Goal: Task Accomplishment & Management: Complete application form

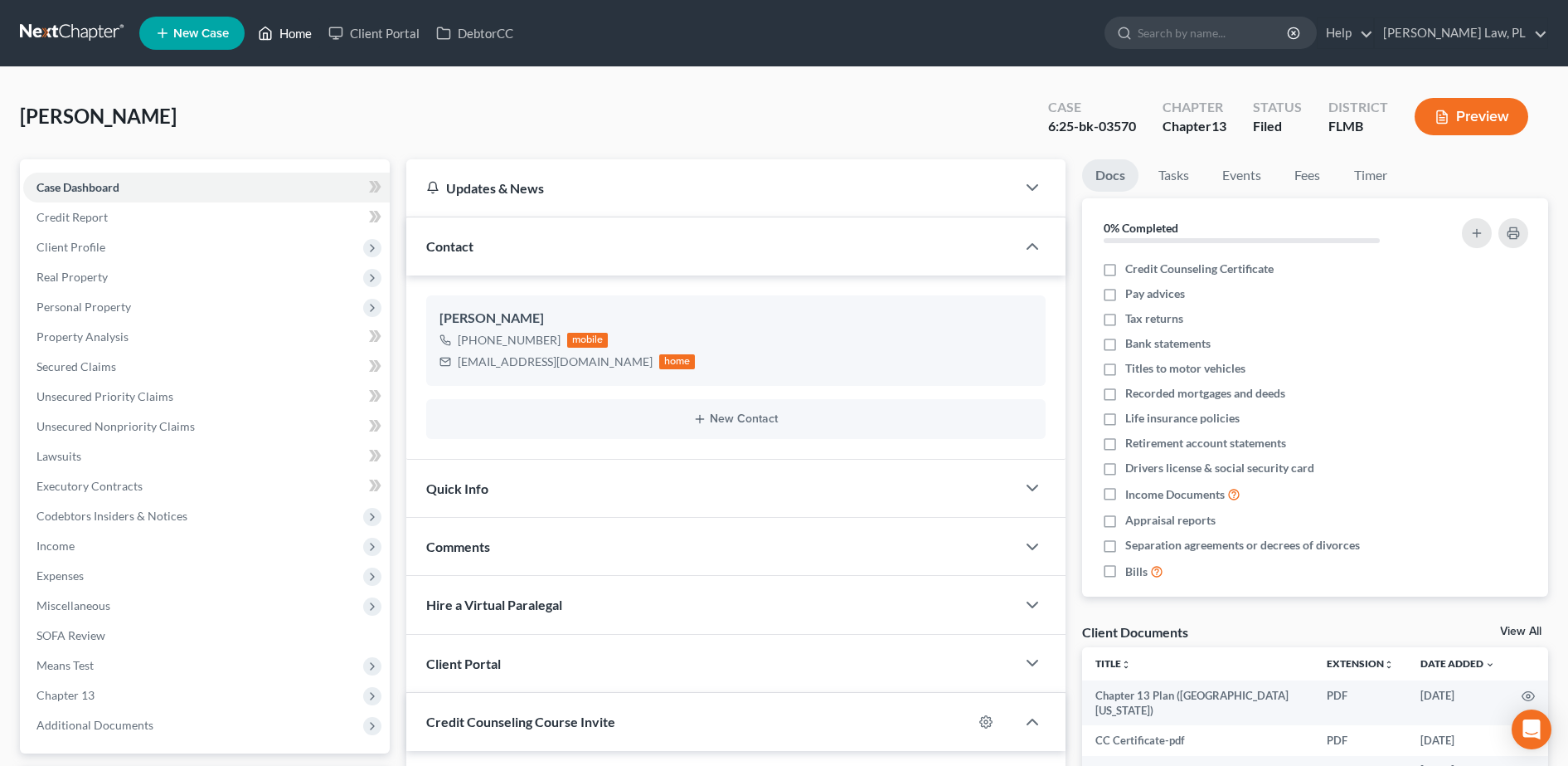
click at [295, 35] on link "Home" at bounding box center [284, 33] width 71 height 30
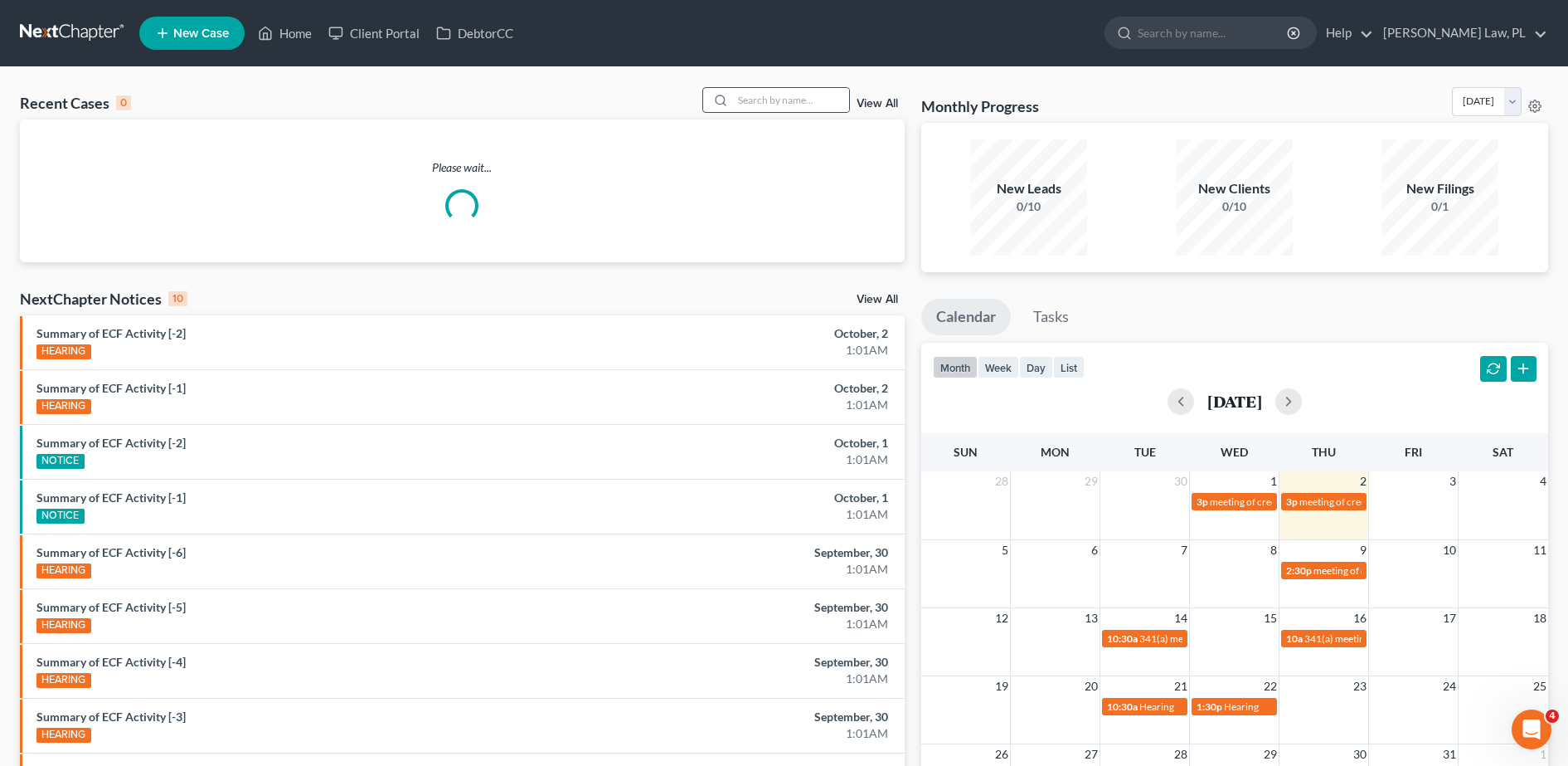
click at [776, 112] on div at bounding box center [776, 100] width 147 height 25
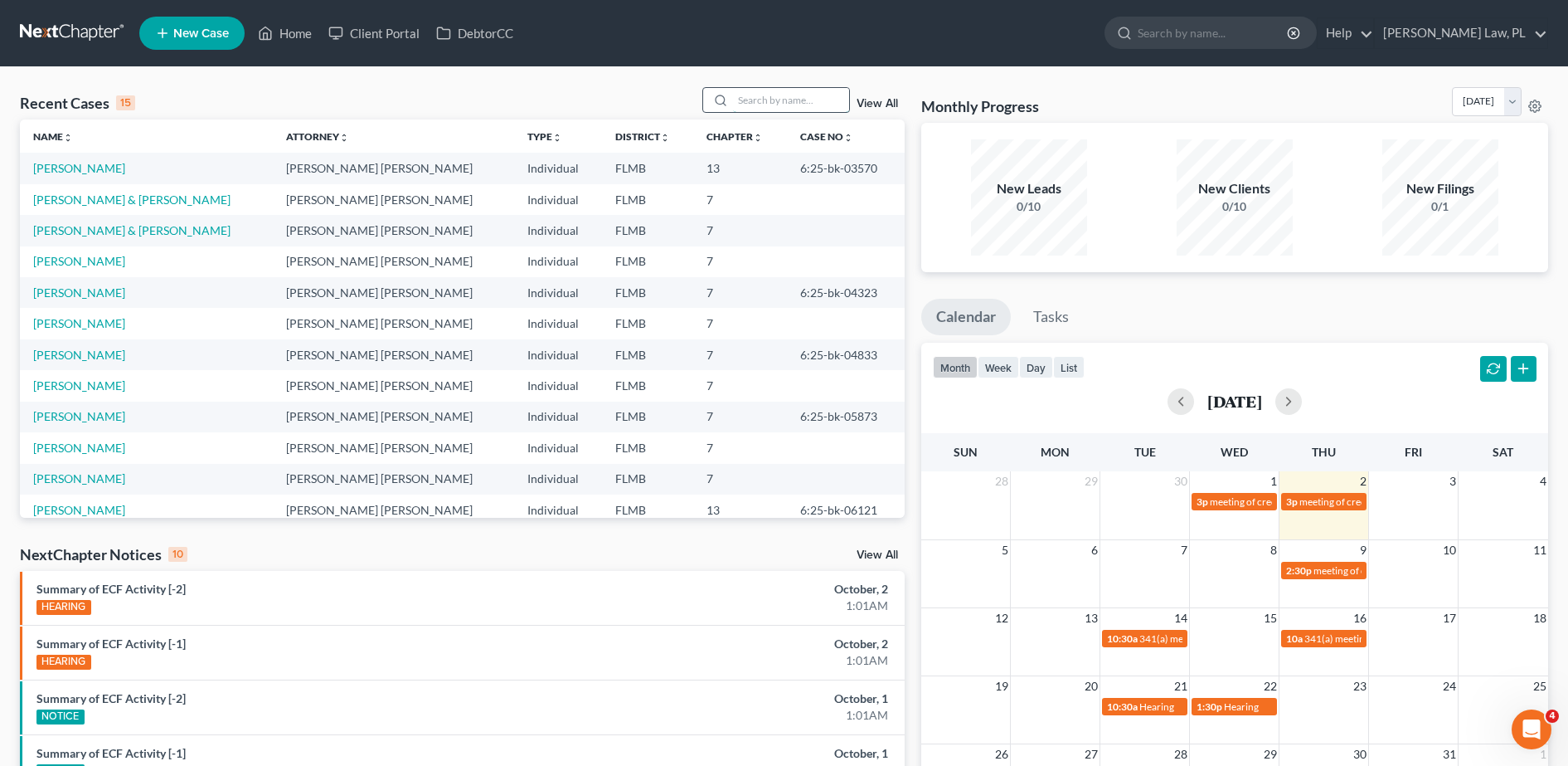
click at [764, 108] on input "search" at bounding box center [791, 100] width 116 height 24
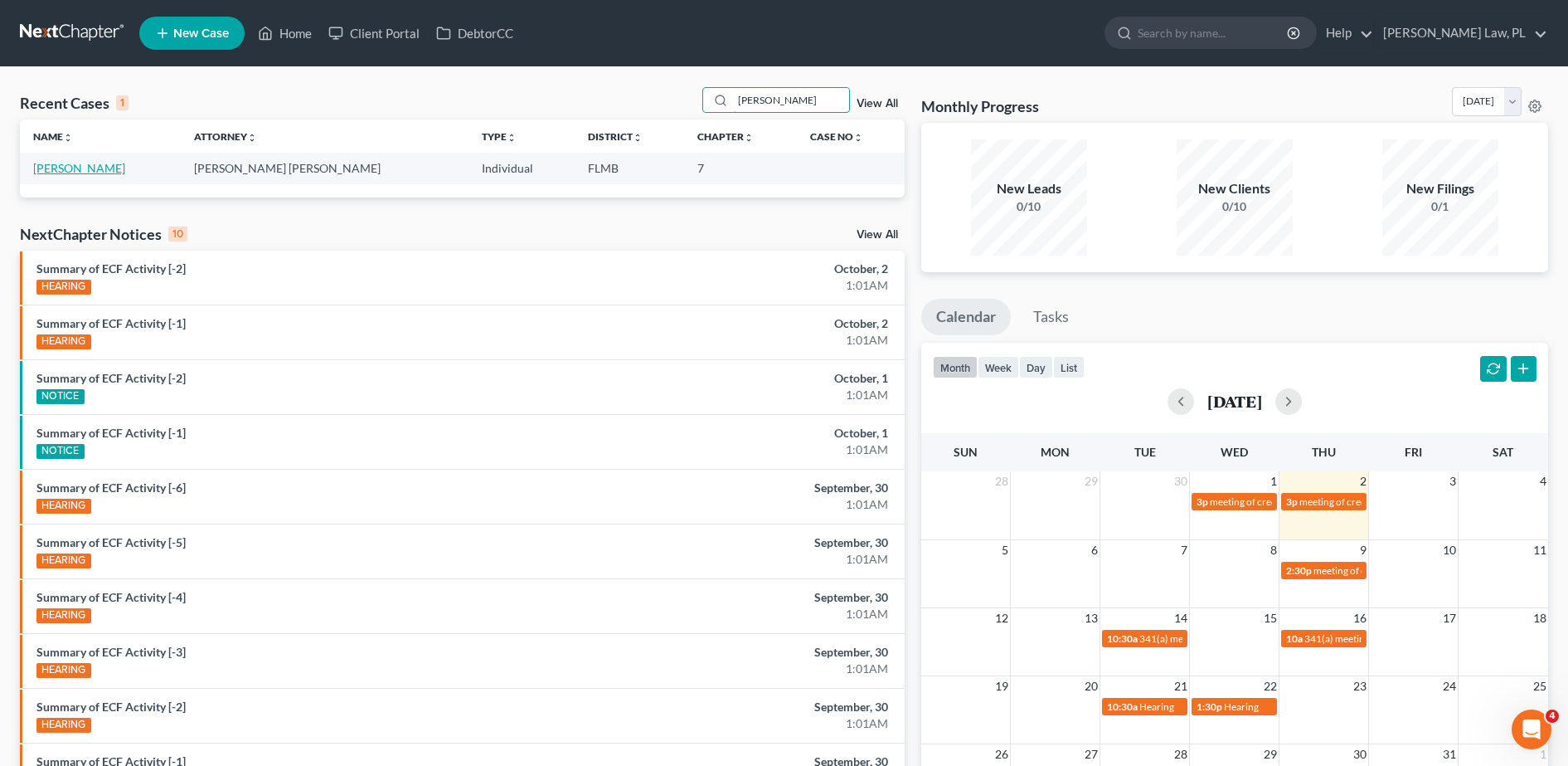
type input "[PERSON_NAME]"
click at [84, 169] on link "[PERSON_NAME]" at bounding box center [79, 168] width 92 height 15
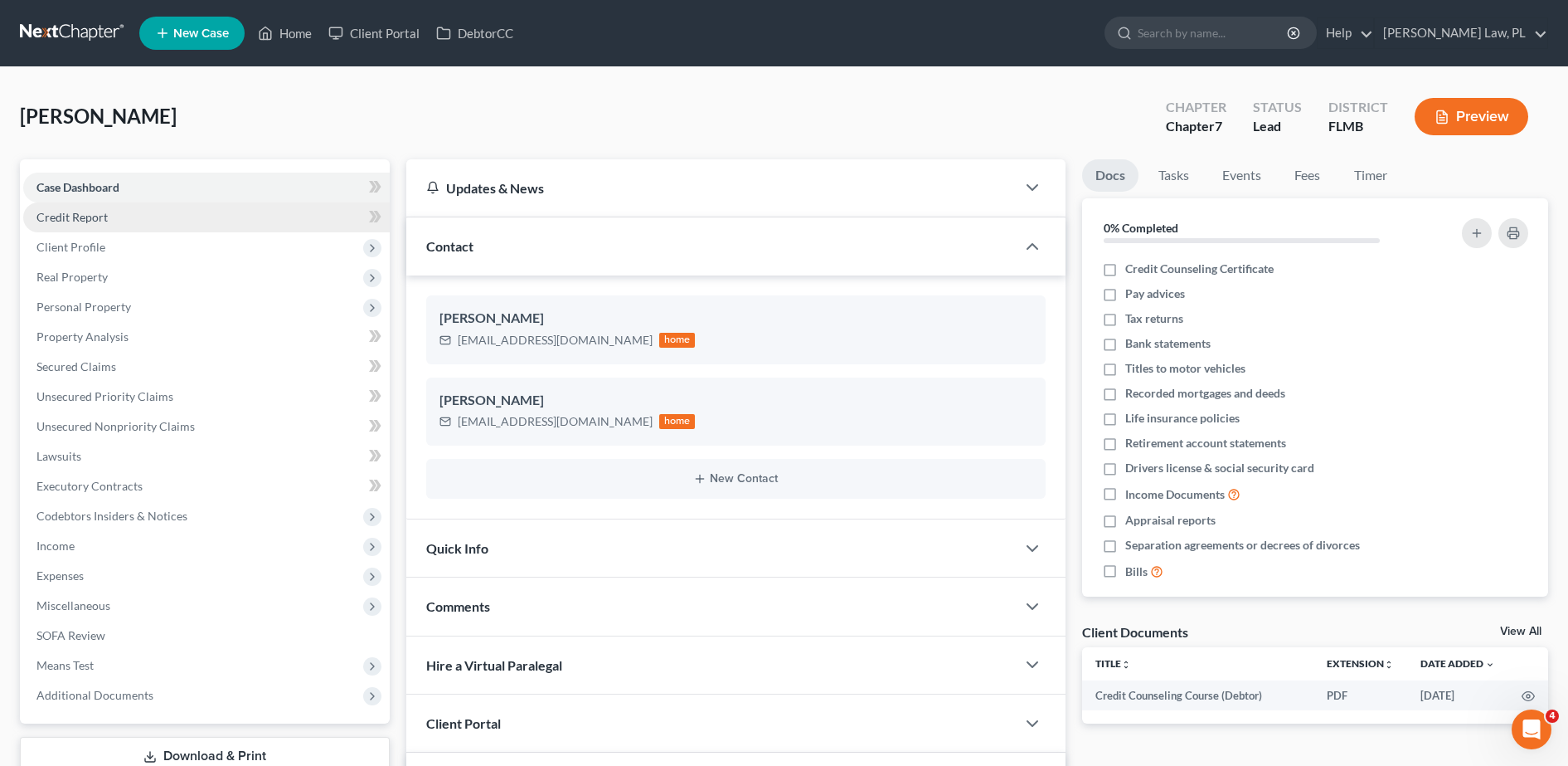
click at [96, 214] on span "Credit Report" at bounding box center [72, 216] width 71 height 15
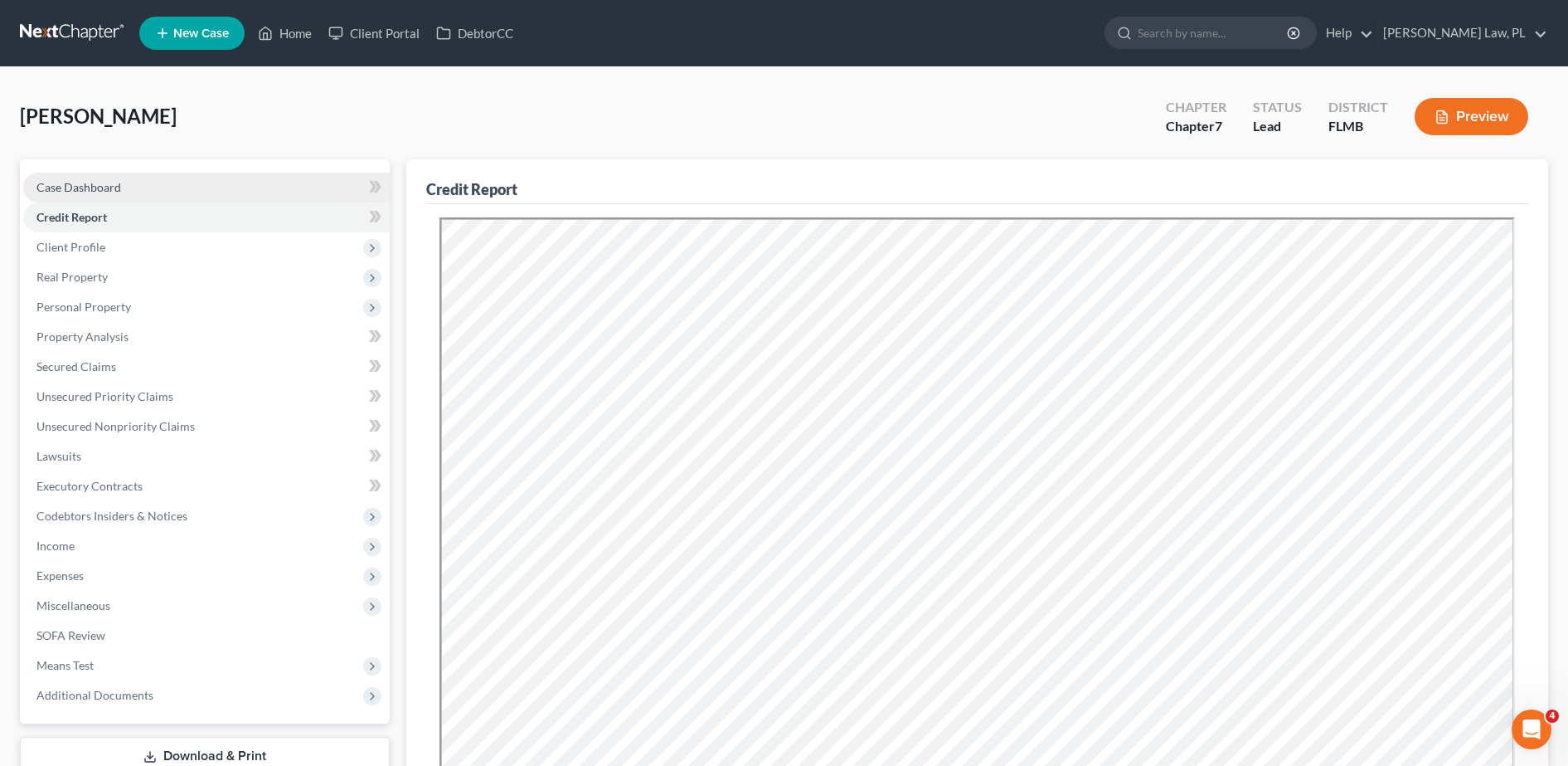
click at [94, 179] on link "Case Dashboard" at bounding box center [207, 187] width 367 height 30
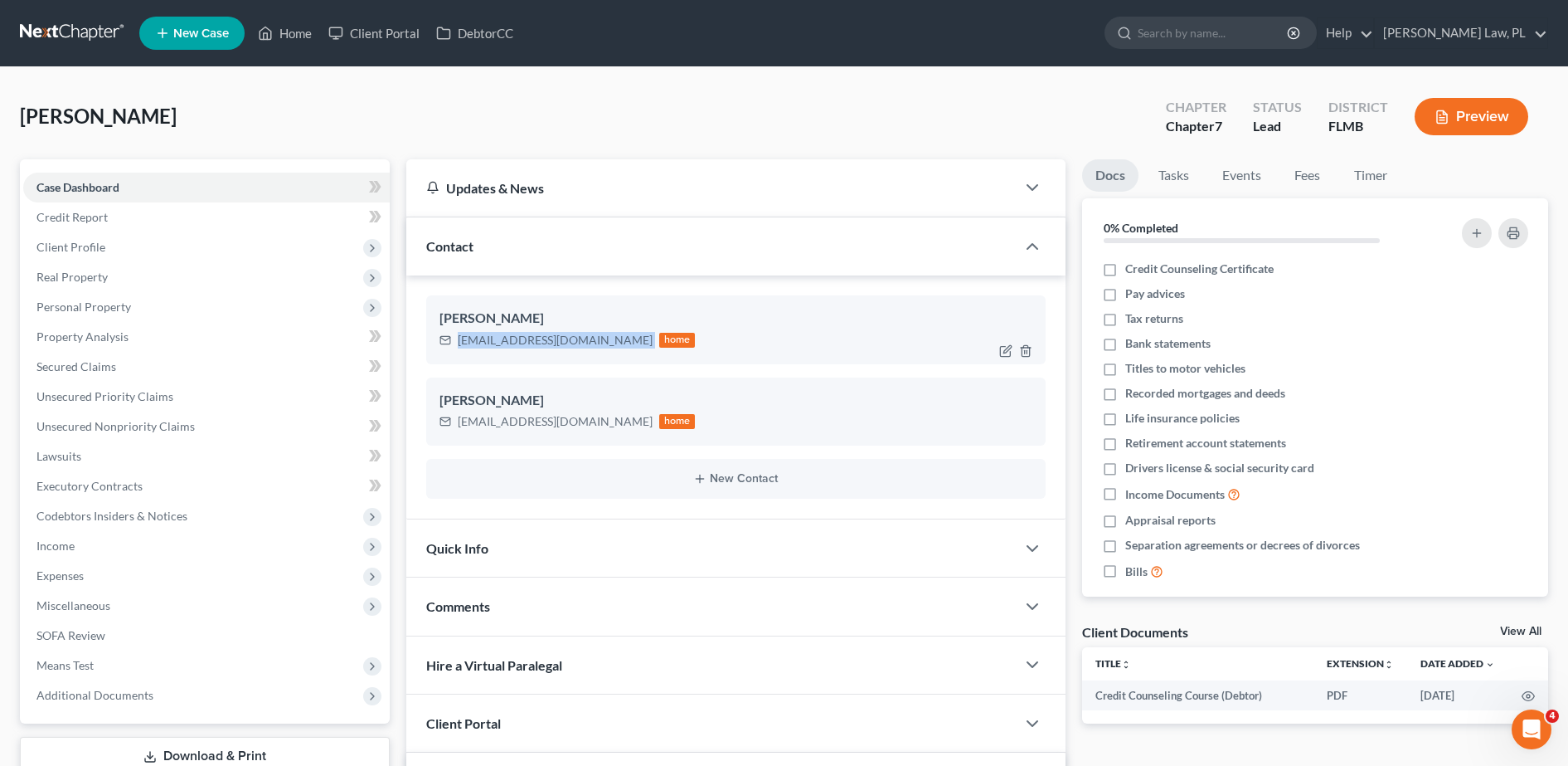
drag, startPoint x: 453, startPoint y: 339, endPoint x: 559, endPoint y: 344, distance: 106.1
click at [559, 344] on div "[EMAIL_ADDRESS][DOMAIN_NAME] home" at bounding box center [568, 340] width 256 height 21
copy div "[EMAIL_ADDRESS][DOMAIN_NAME]"
drag, startPoint x: 451, startPoint y: 416, endPoint x: 622, endPoint y: 430, distance: 171.6
click at [622, 430] on div "[EMAIL_ADDRESS][DOMAIN_NAME] home" at bounding box center [568, 421] width 256 height 21
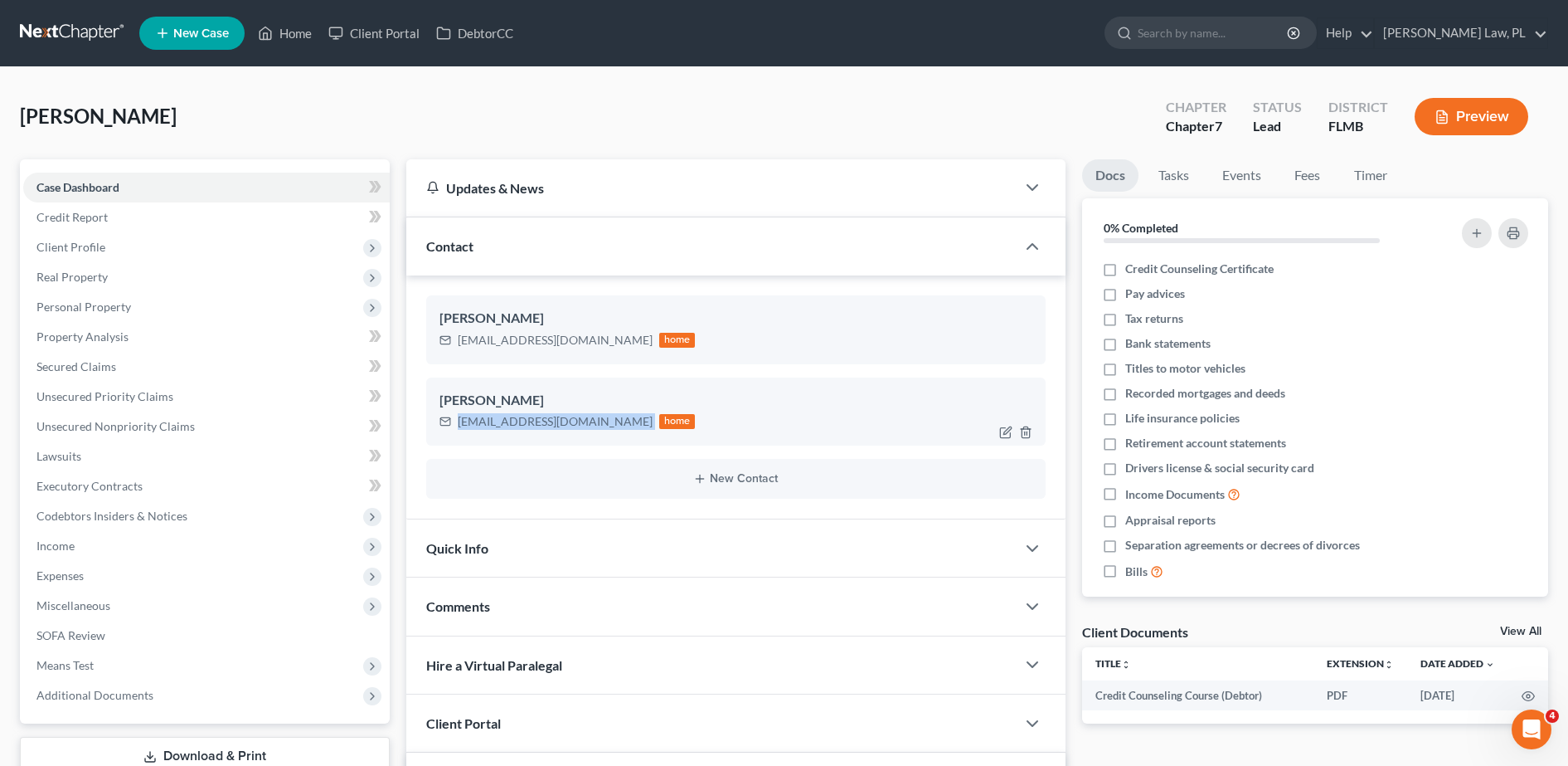
copy div "[EMAIL_ADDRESS][DOMAIN_NAME]"
click at [88, 531] on span "Income" at bounding box center [207, 546] width 367 height 30
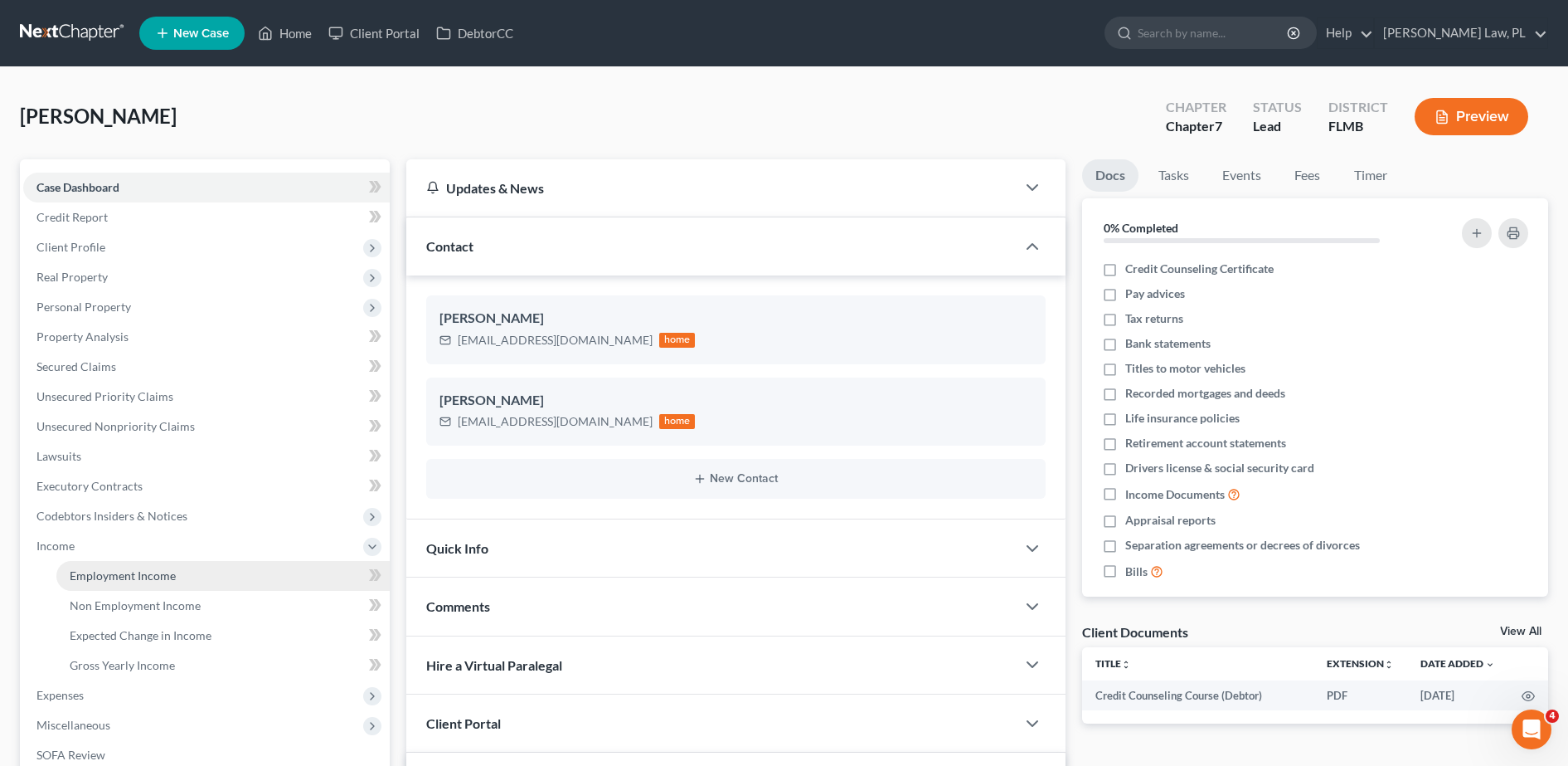
click at [82, 583] on link "Employment Income" at bounding box center [223, 576] width 334 height 30
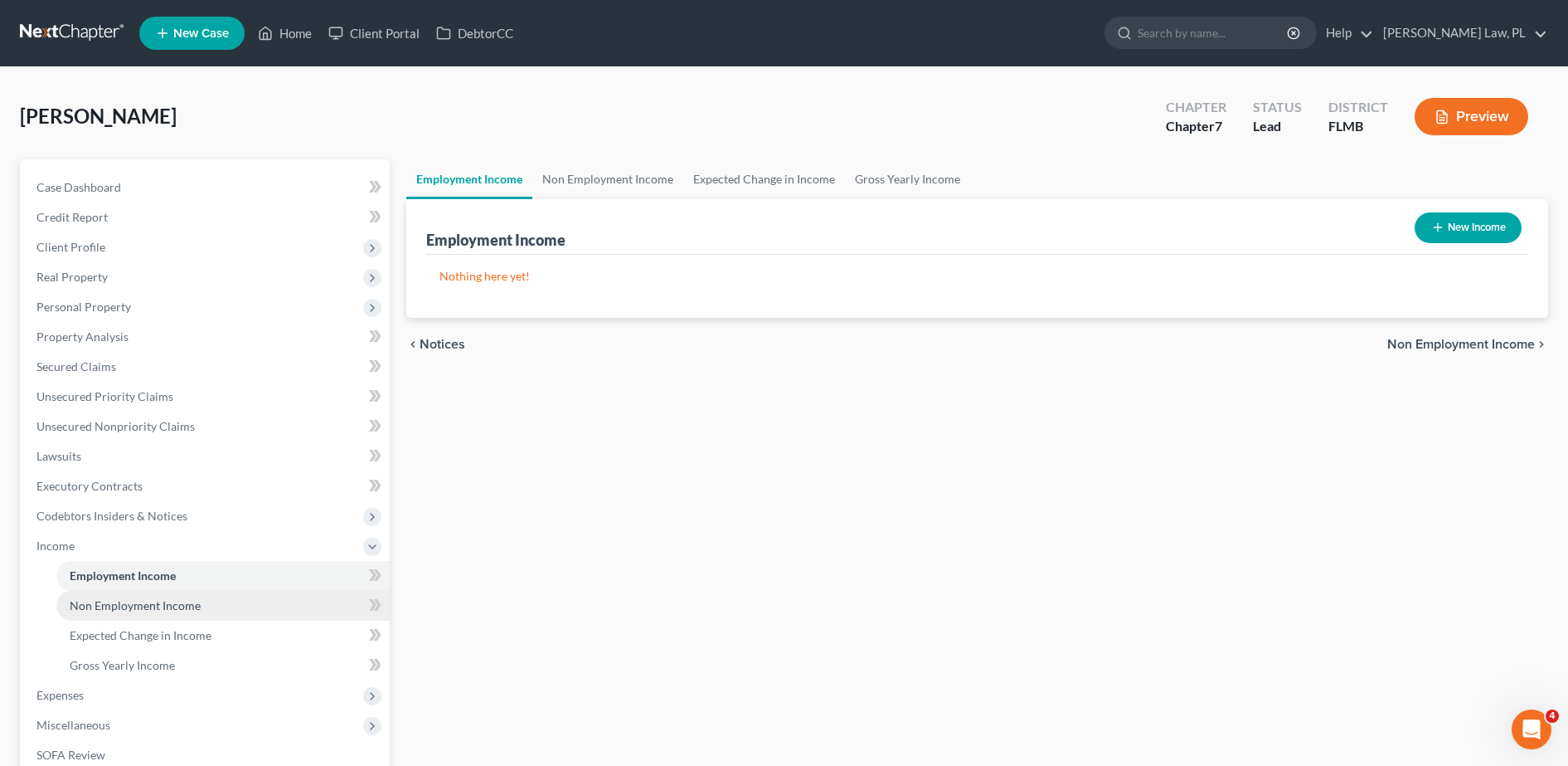
click at [89, 599] on span "Non Employment Income" at bounding box center [135, 605] width 131 height 15
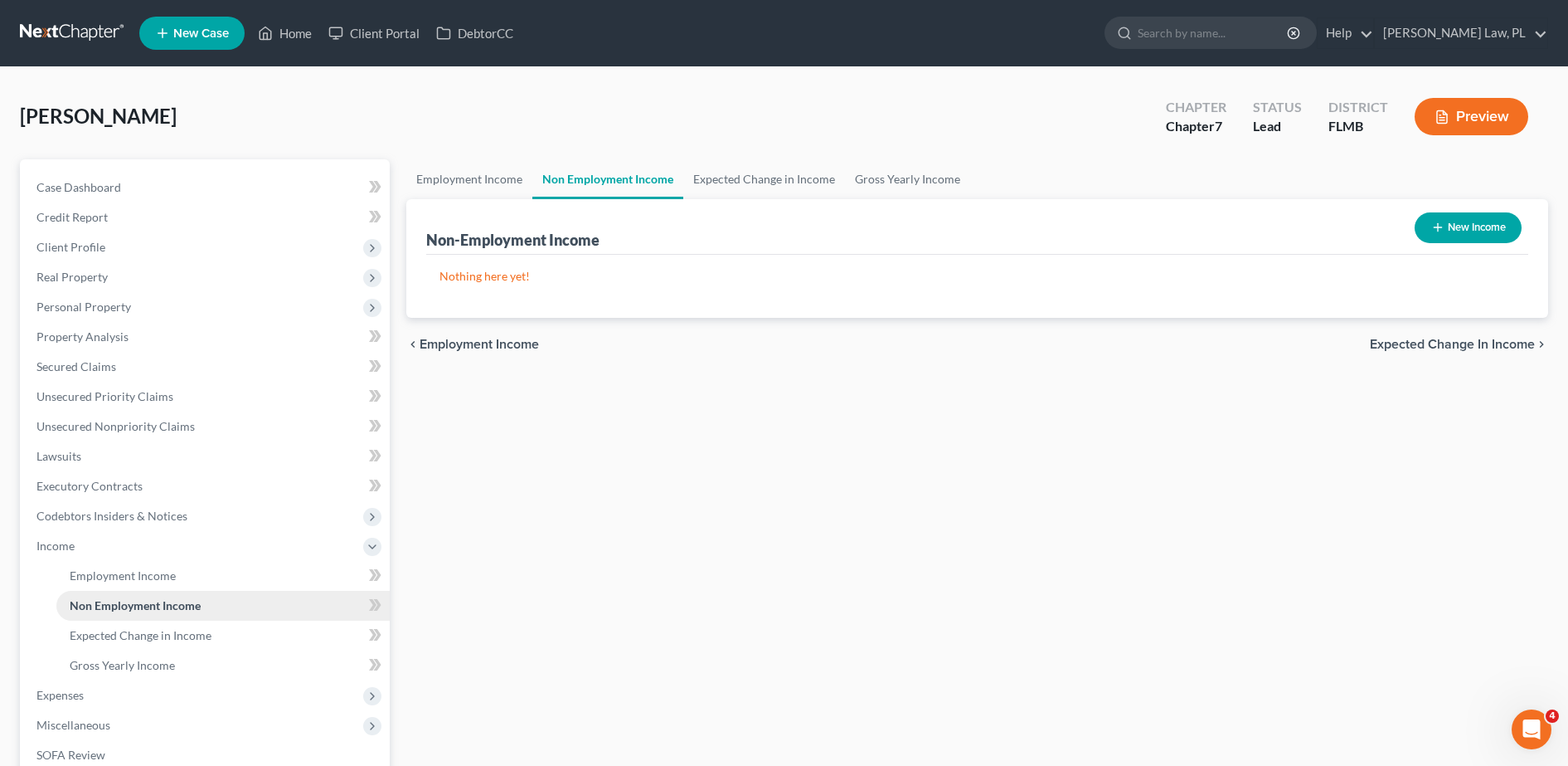
scroll to position [37, 0]
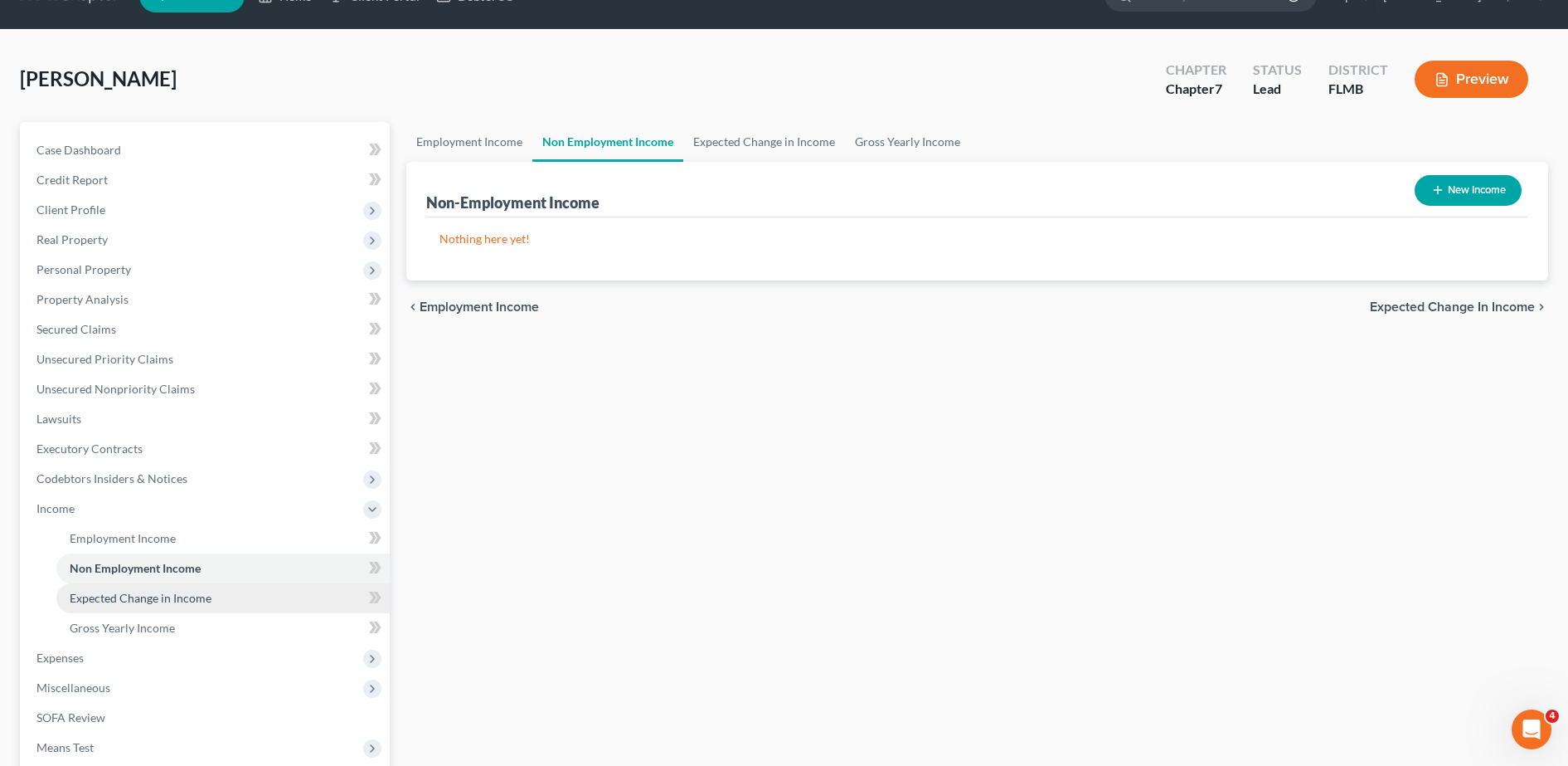
click at [93, 593] on span "Expected Change in Income" at bounding box center [141, 597] width 142 height 15
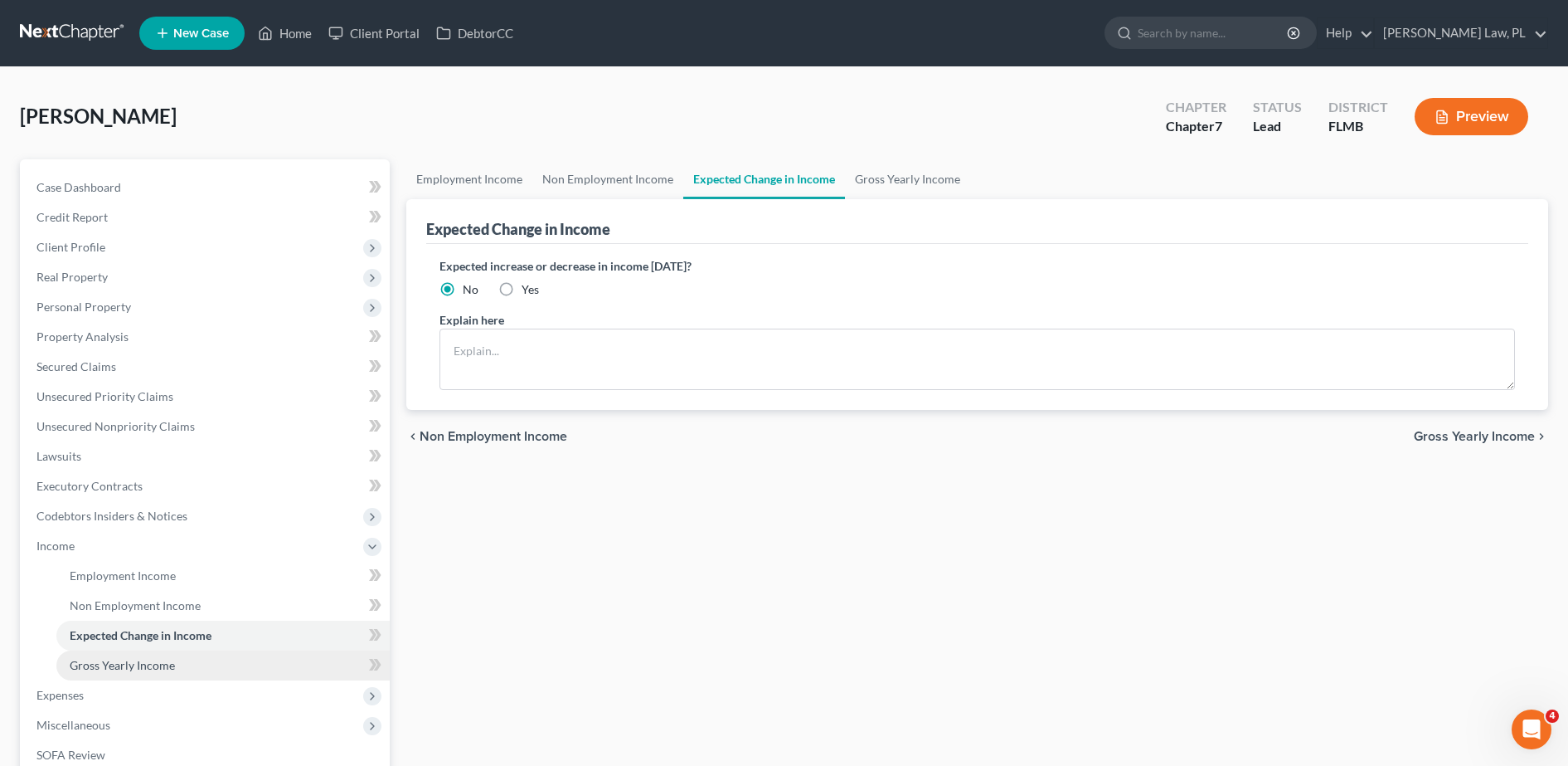
click at [93, 674] on link "Gross Yearly Income" at bounding box center [223, 665] width 334 height 30
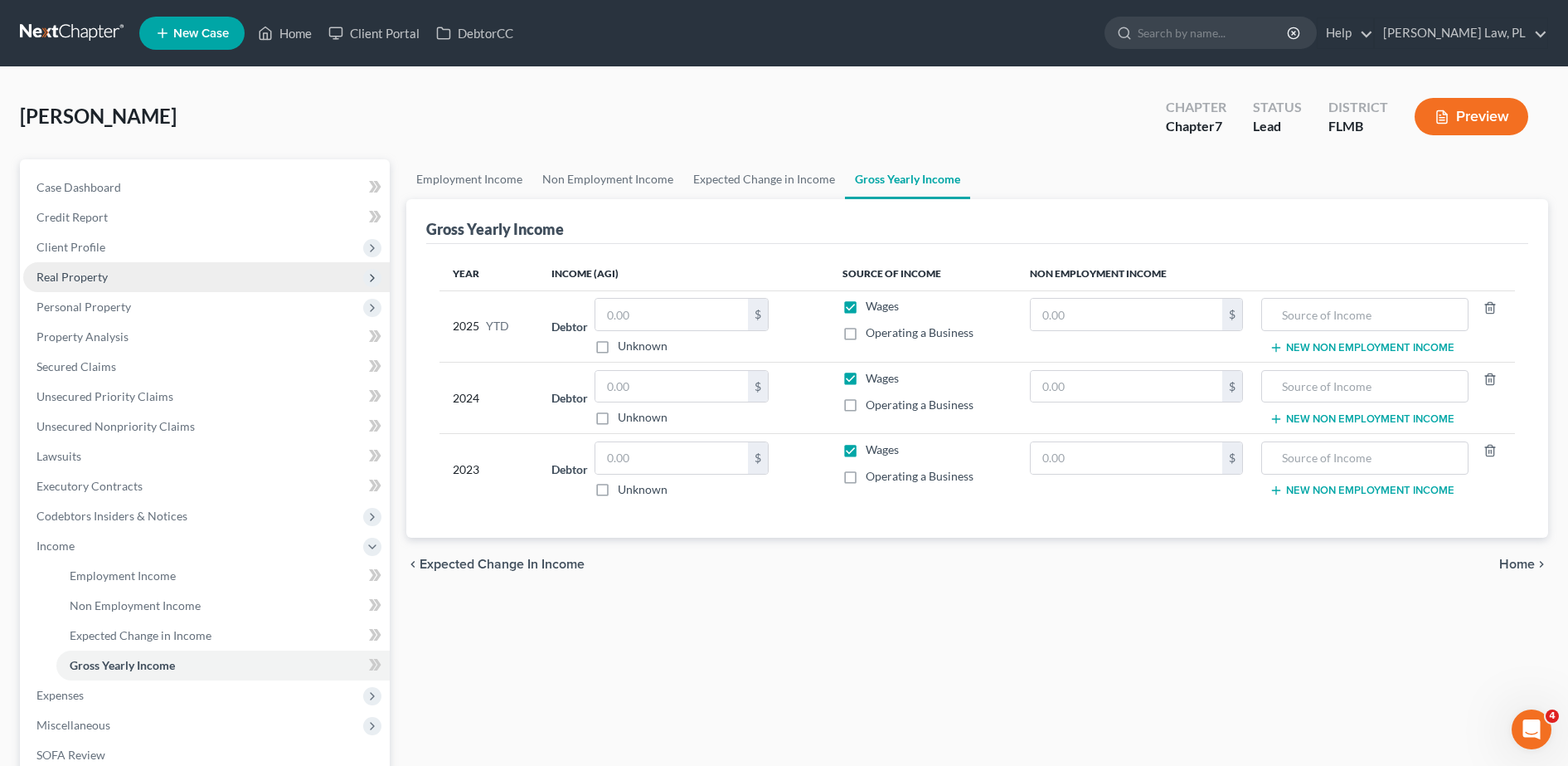
click at [116, 273] on span "Real Property" at bounding box center [207, 277] width 367 height 30
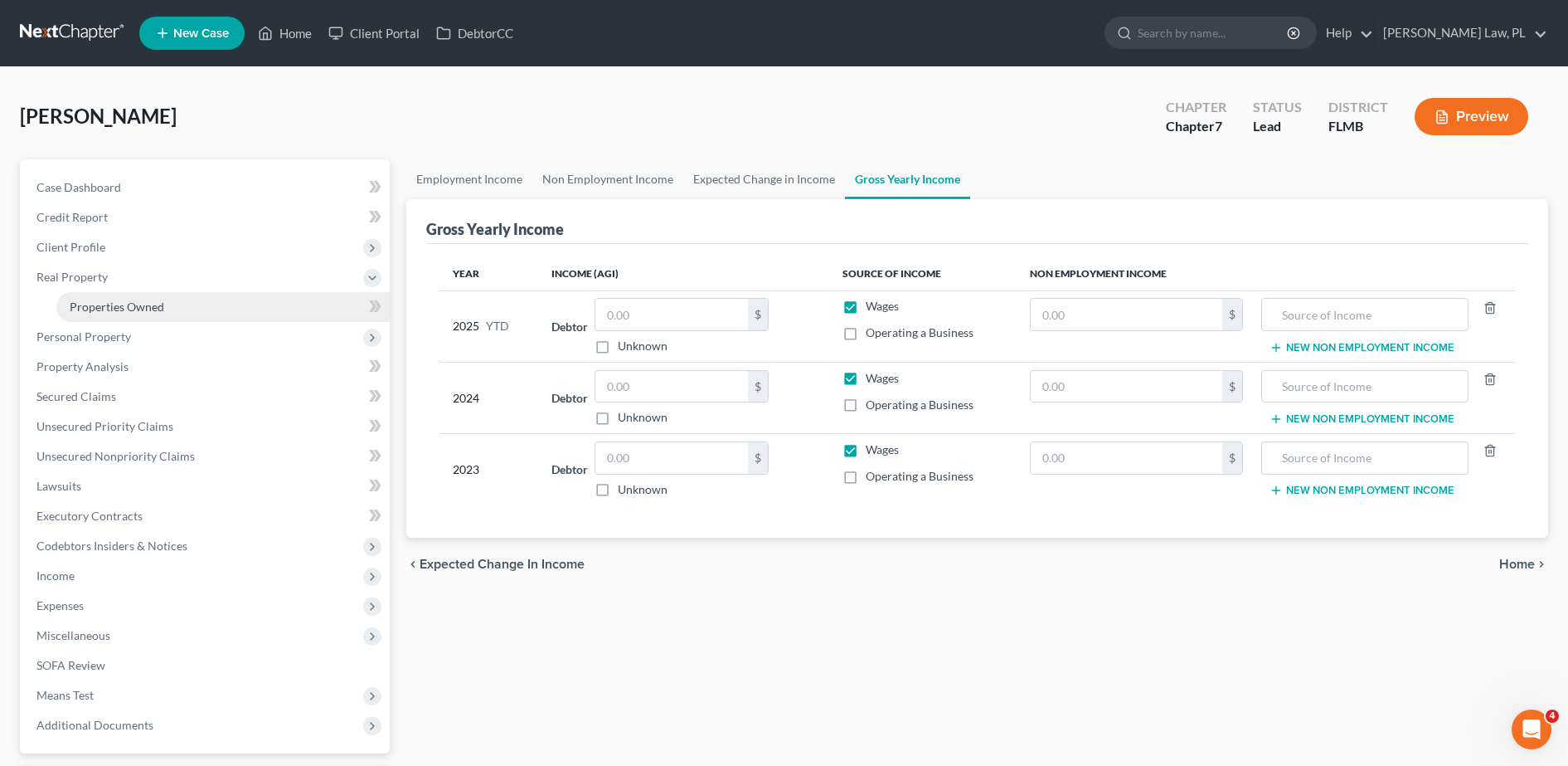
click at [106, 307] on span "Properties Owned" at bounding box center [116, 306] width 94 height 15
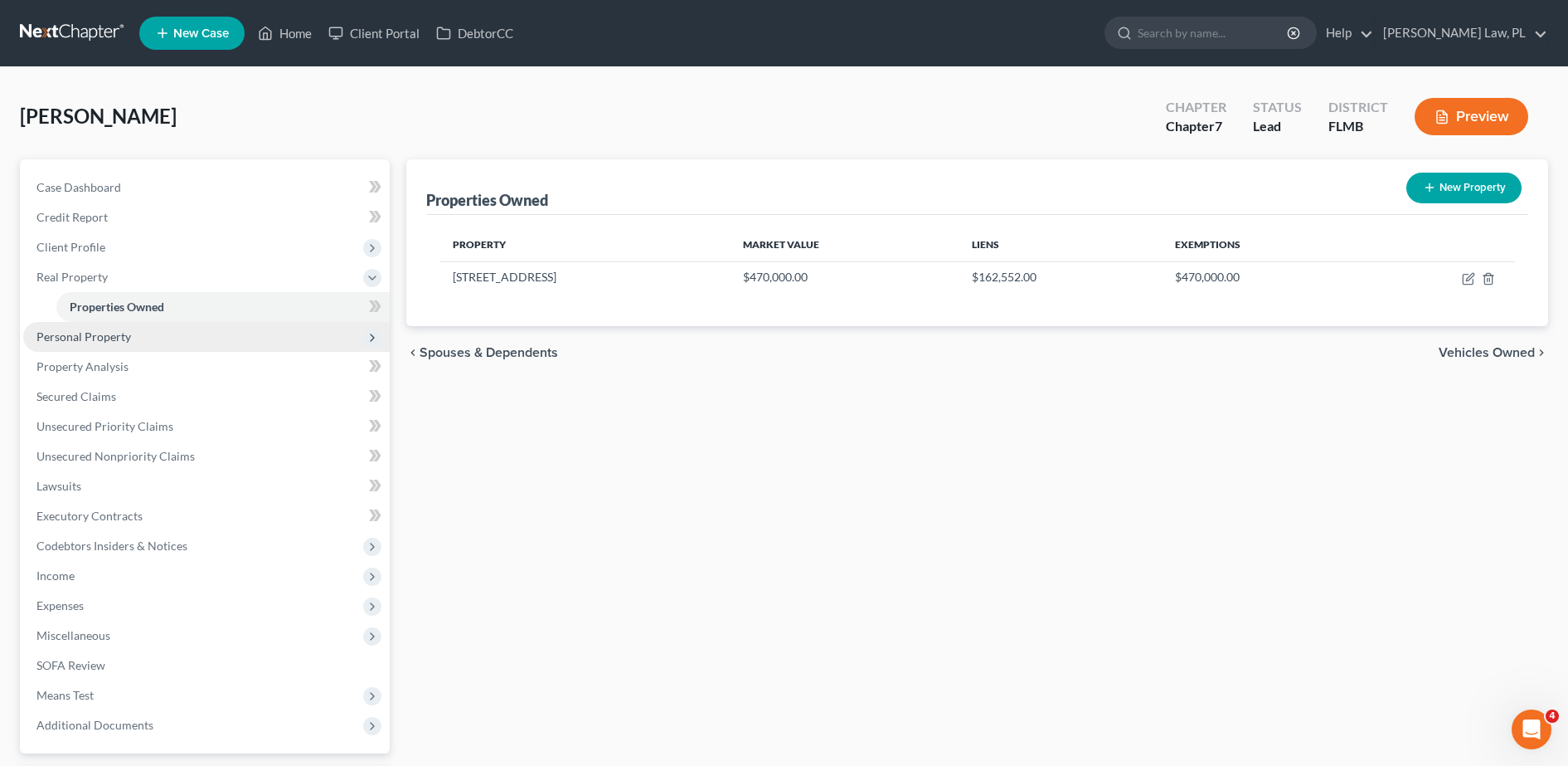
click at [100, 340] on span "Personal Property" at bounding box center [83, 336] width 94 height 15
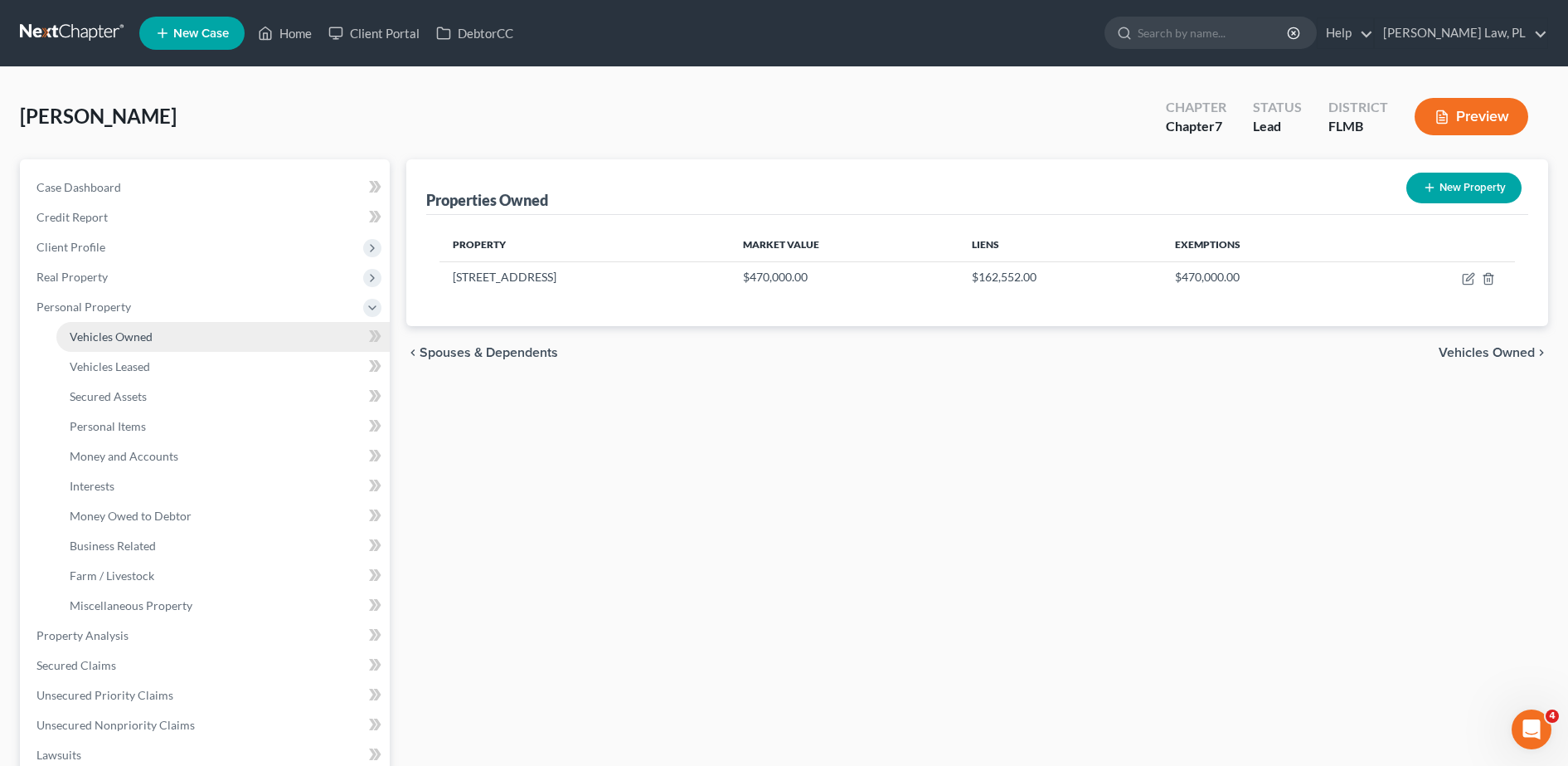
click at [115, 348] on link "Vehicles Owned" at bounding box center [223, 337] width 334 height 30
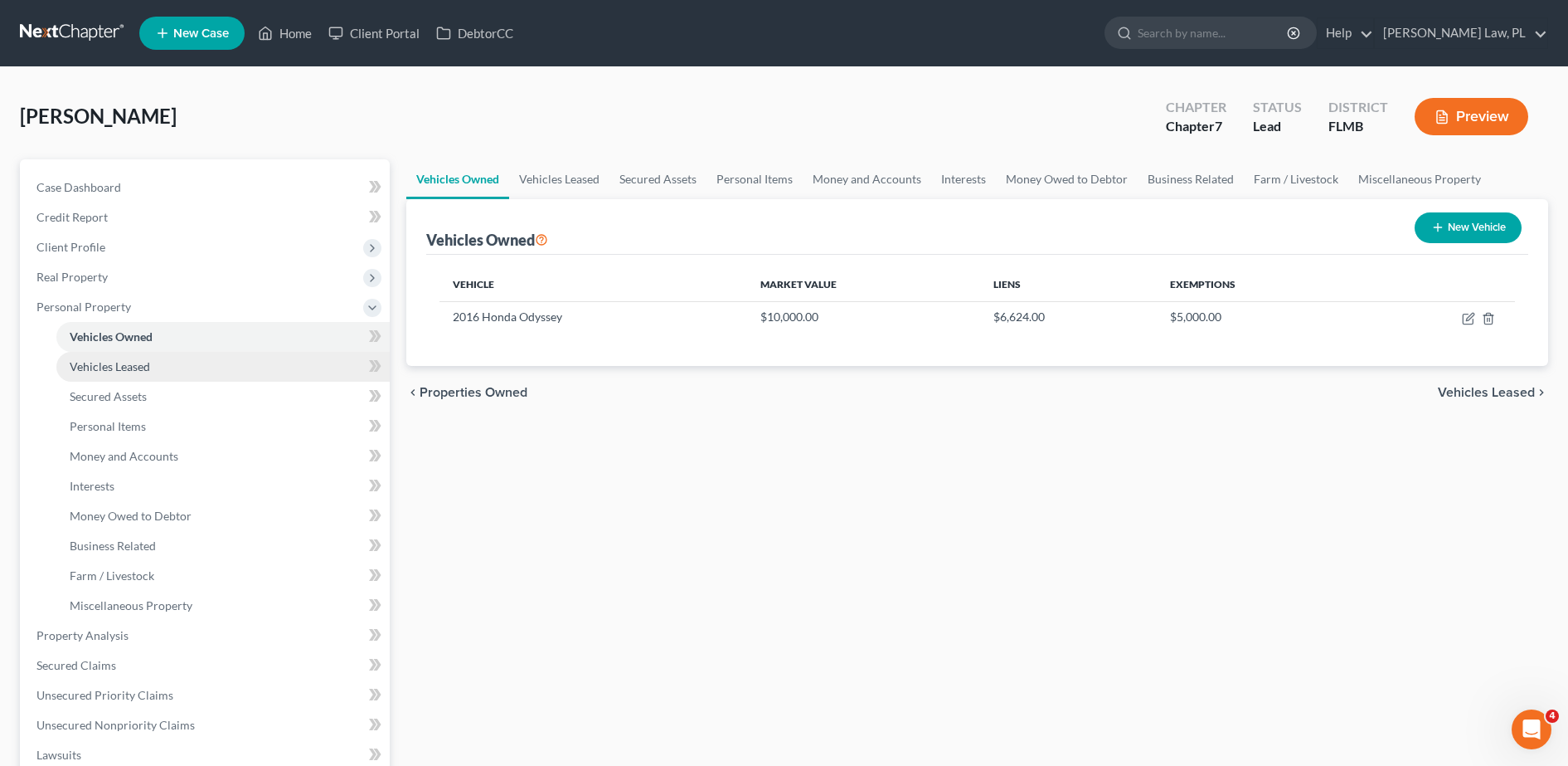
click at [121, 374] on link "Vehicles Leased" at bounding box center [223, 366] width 334 height 30
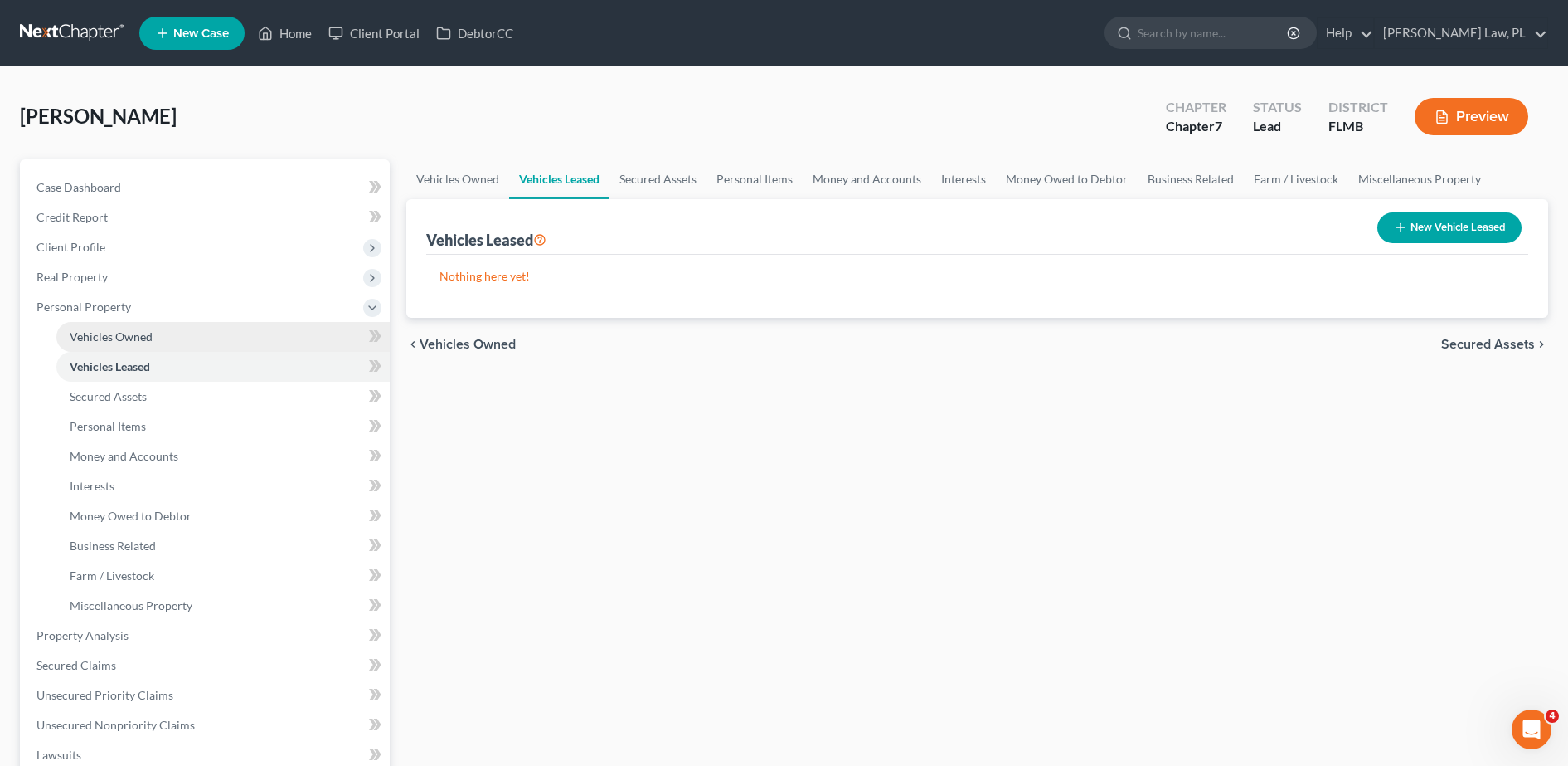
click at [115, 350] on link "Vehicles Owned" at bounding box center [223, 337] width 334 height 30
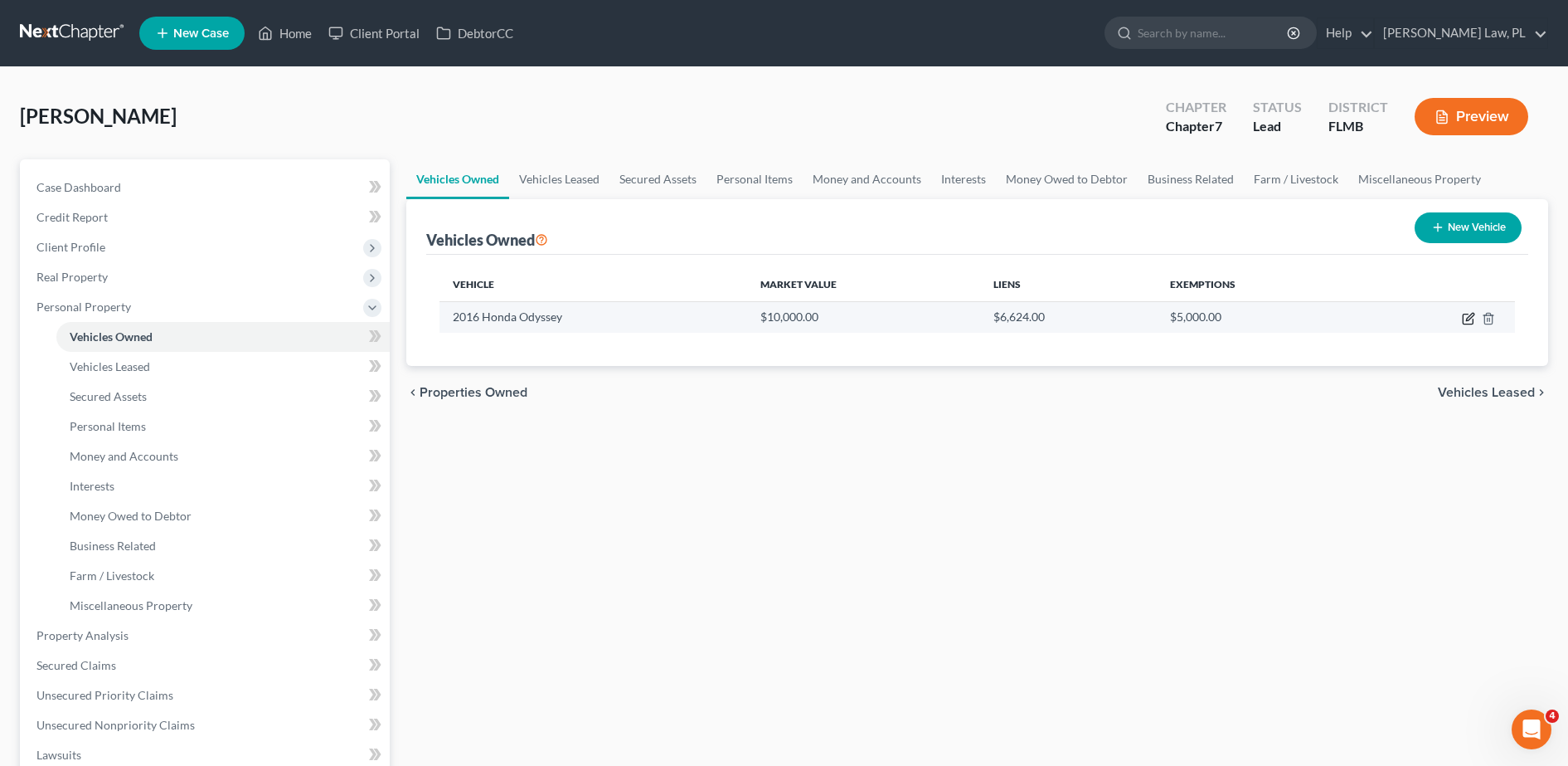
click at [1468, 322] on icon "button" at bounding box center [1469, 318] width 14 height 14
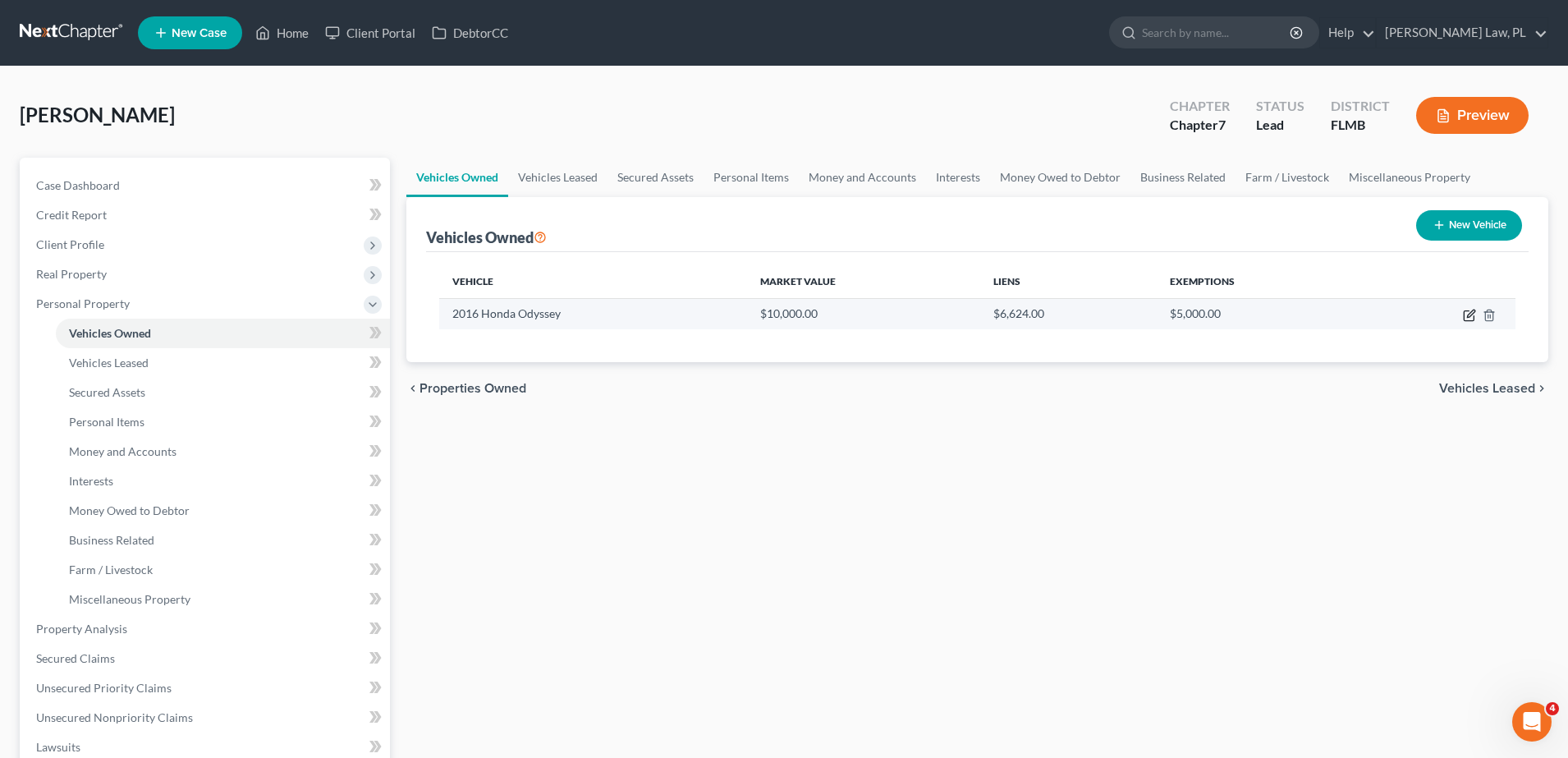
select select "0"
select select "10"
select select "2"
select select "0"
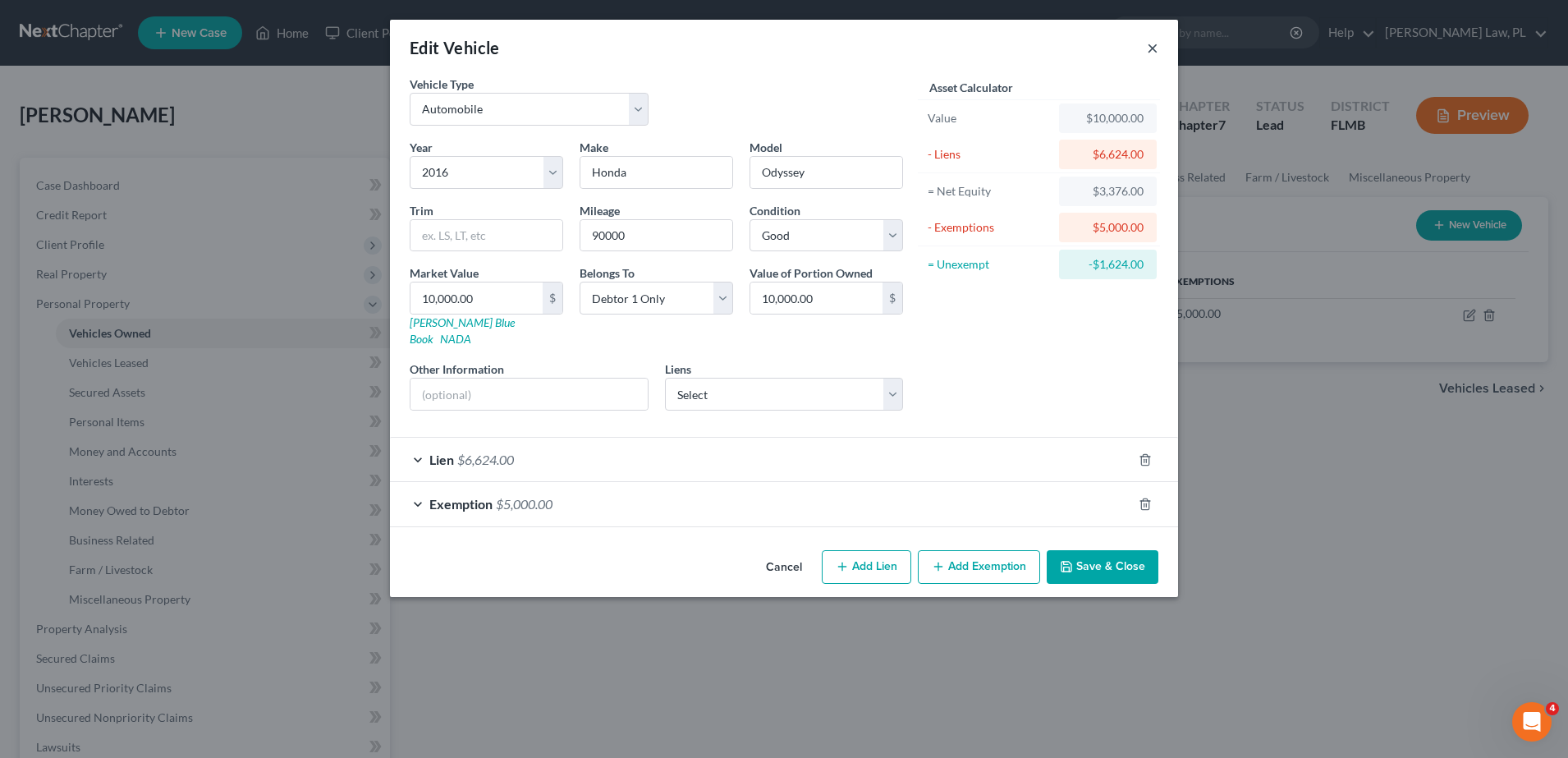
click at [1152, 43] on button "×" at bounding box center [1153, 47] width 12 height 20
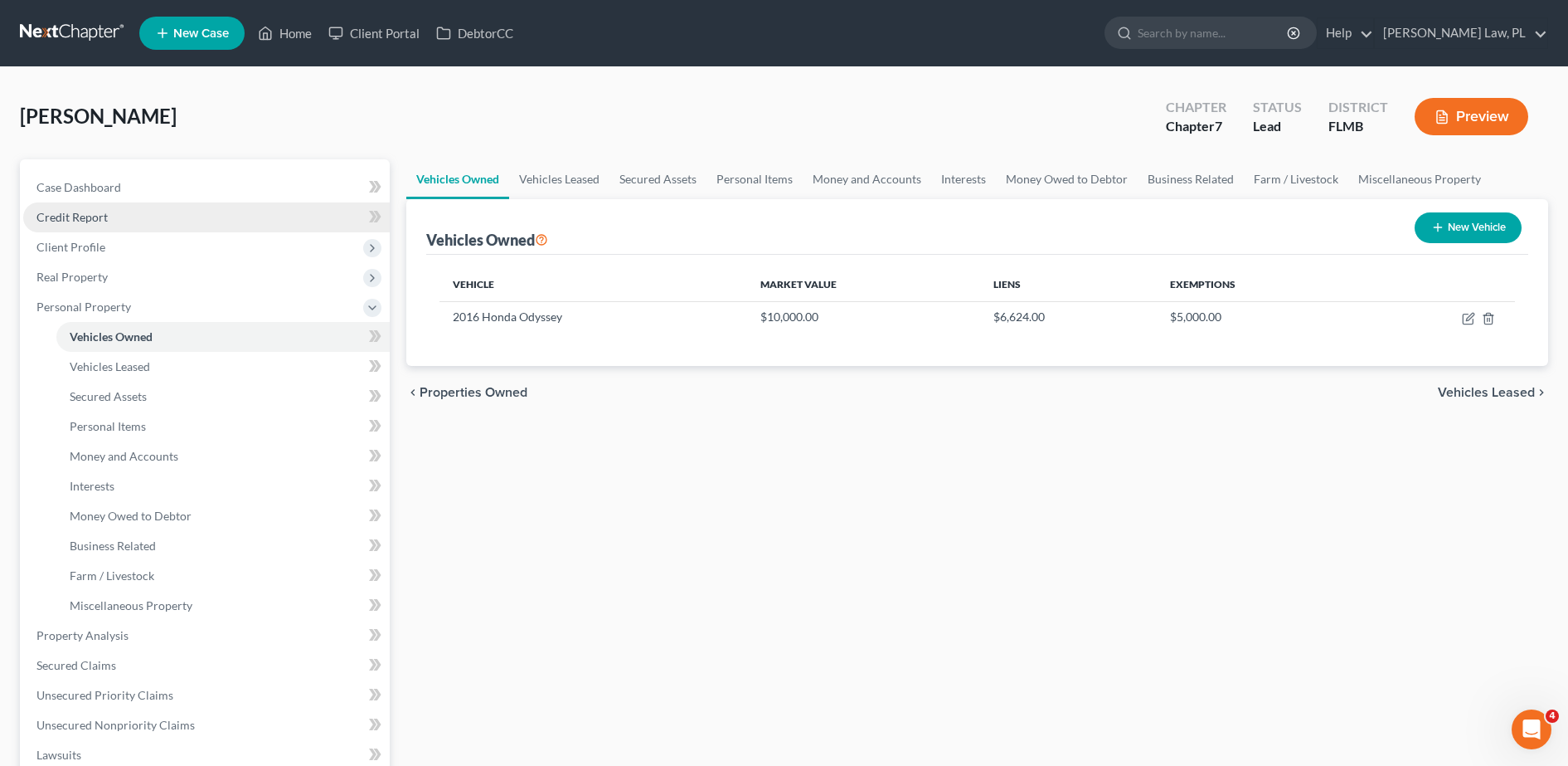
click at [194, 208] on link "Credit Report" at bounding box center [207, 217] width 367 height 30
click at [168, 199] on link "Case Dashboard" at bounding box center [207, 187] width 367 height 30
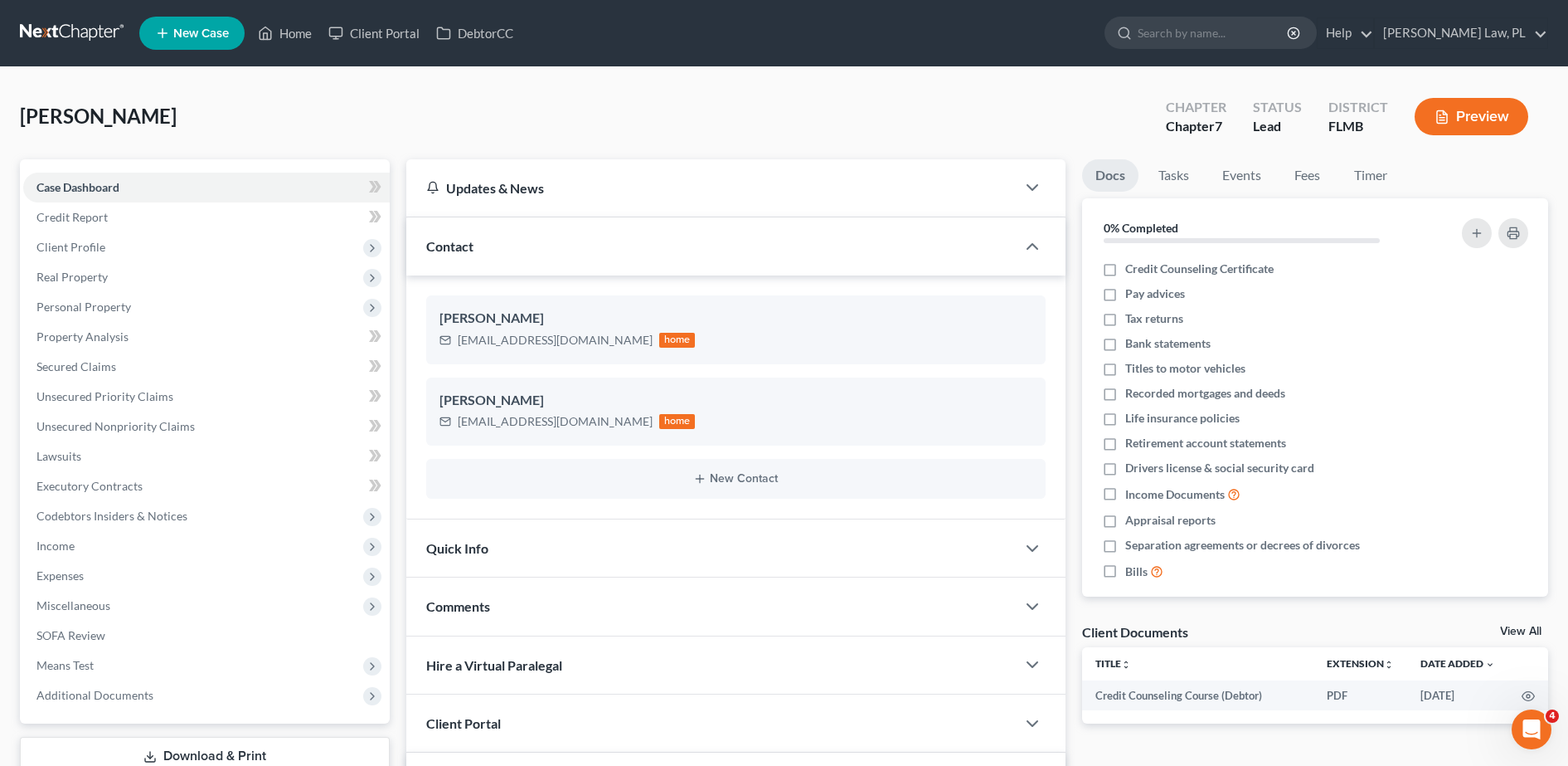
scroll to position [195, 0]
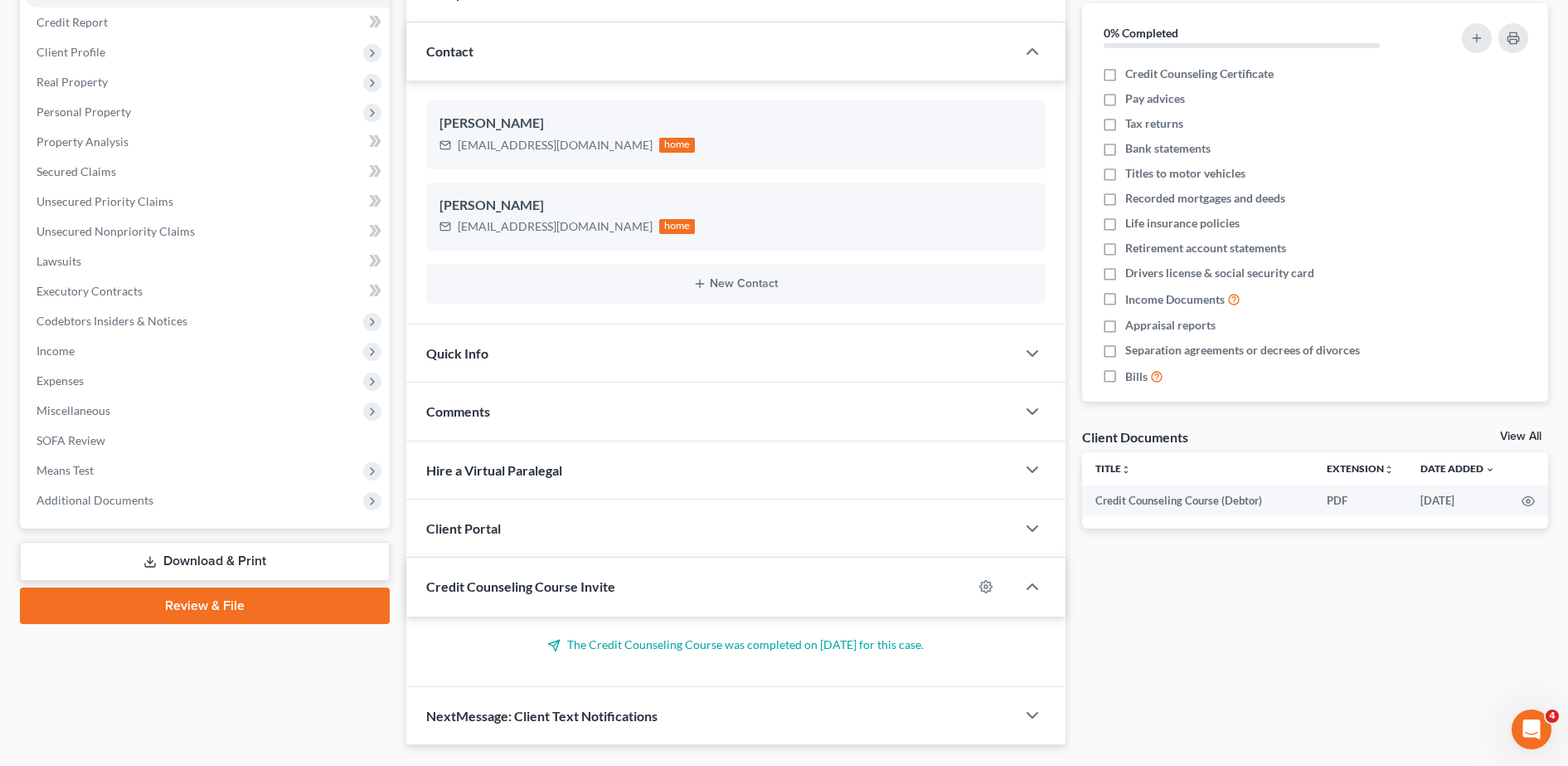
click at [488, 403] on span "Comments" at bounding box center [458, 411] width 64 height 16
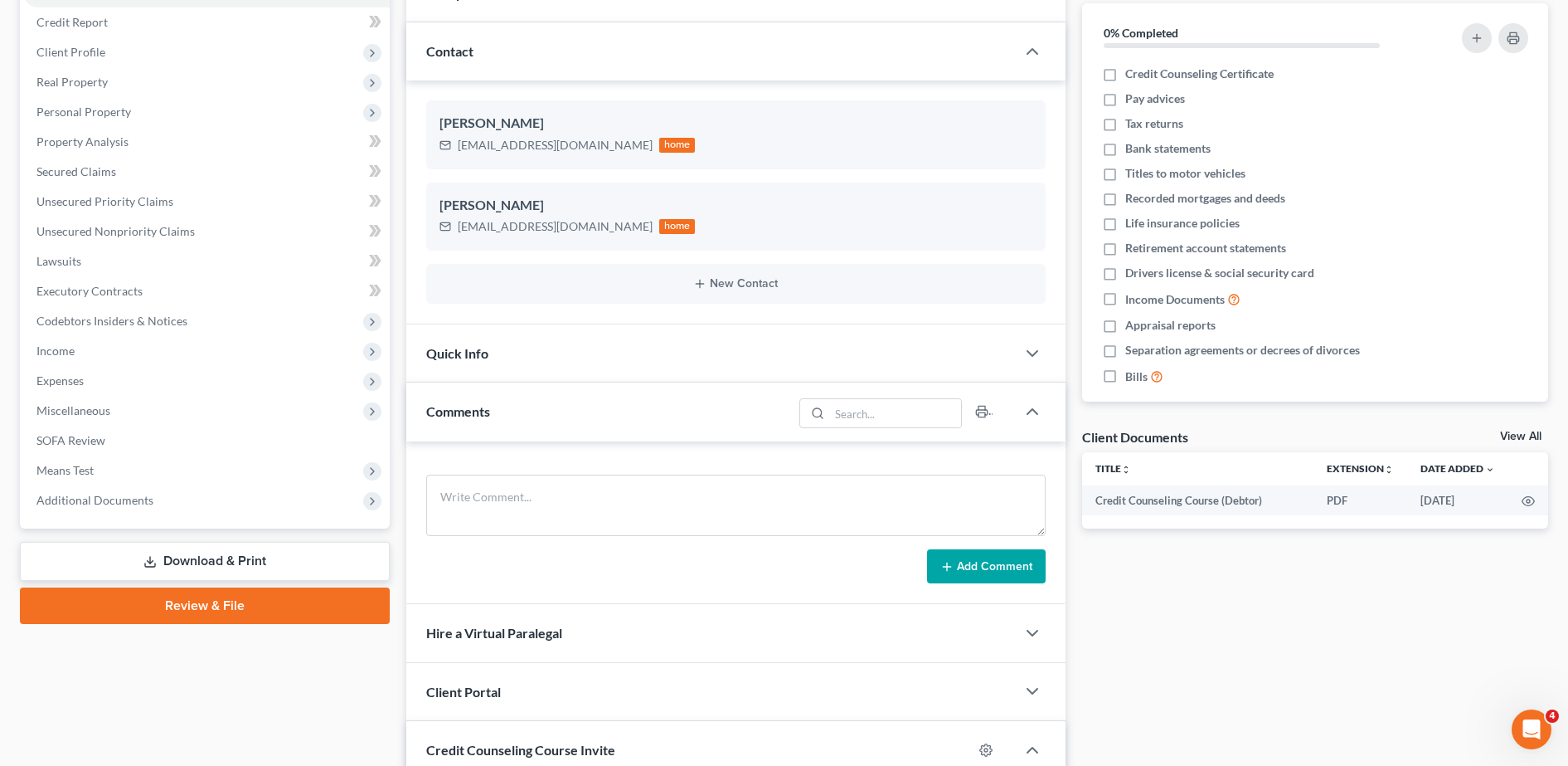
click at [557, 371] on div "Quick Info" at bounding box center [711, 352] width 609 height 57
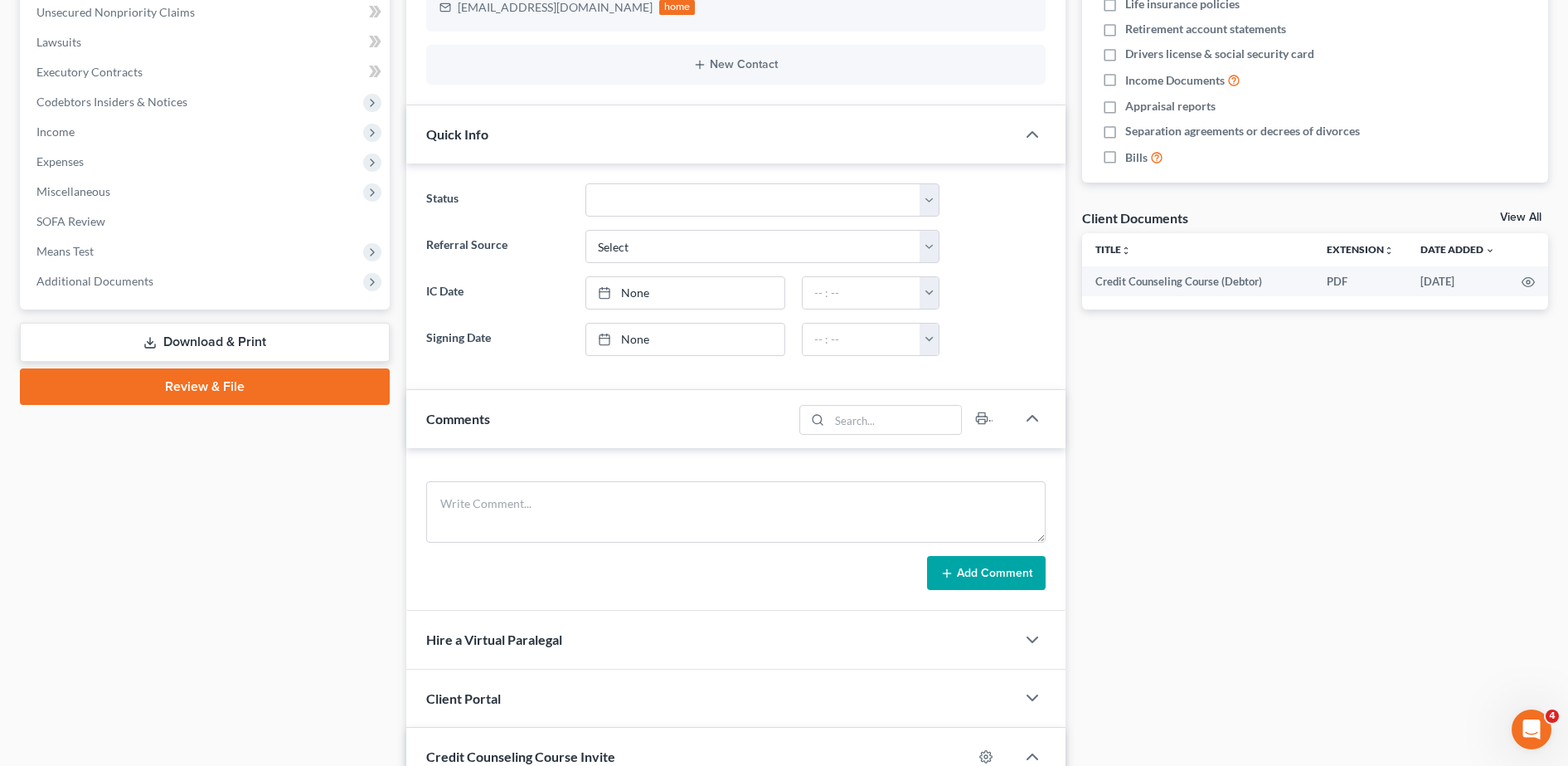
scroll to position [427, 0]
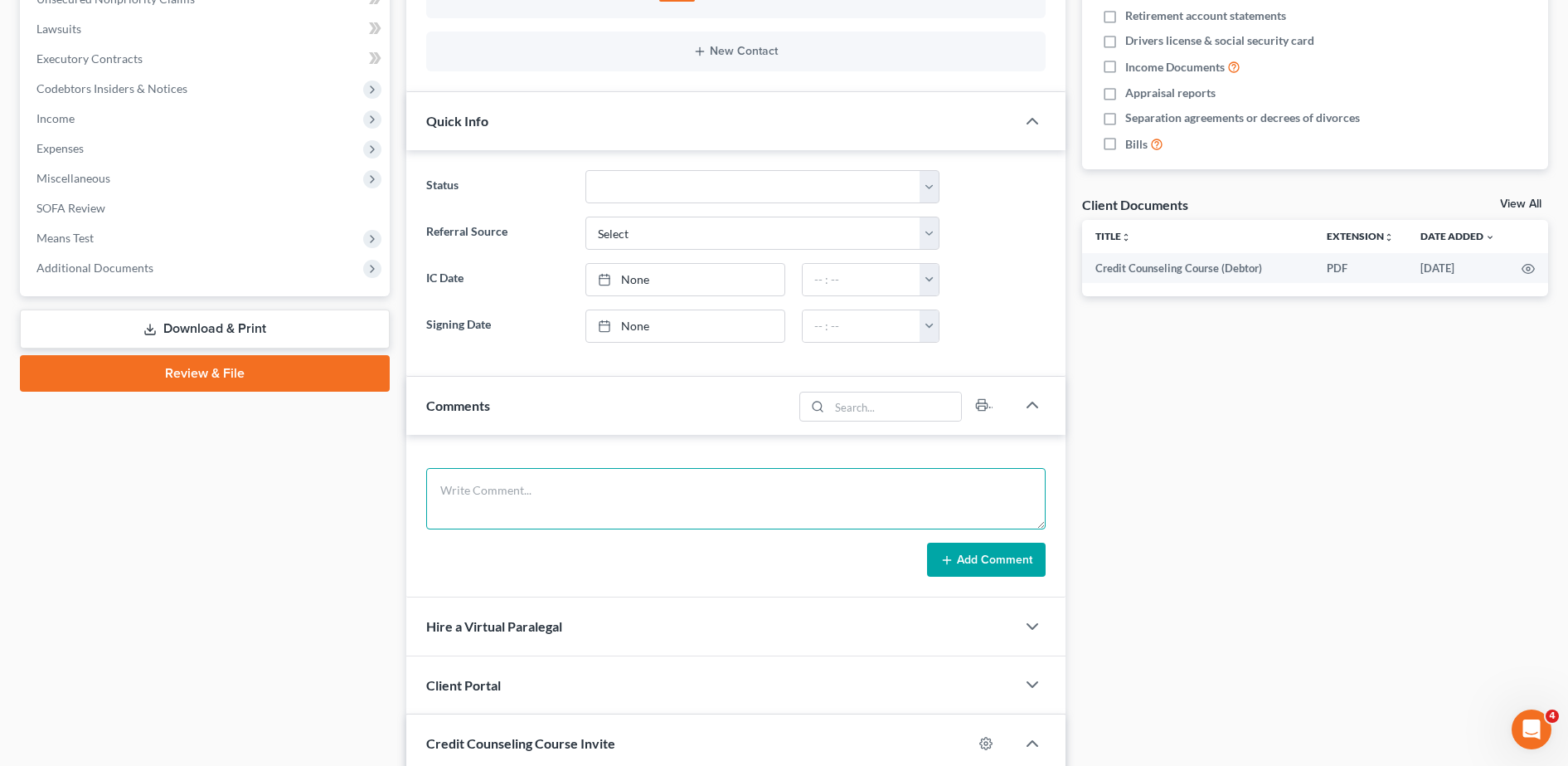
click at [500, 499] on textarea at bounding box center [735, 498] width 619 height 61
click at [803, 490] on textarea "came in to drop of tax returns. 2024 has not yet been filed with the IRS" at bounding box center [735, 498] width 619 height 61
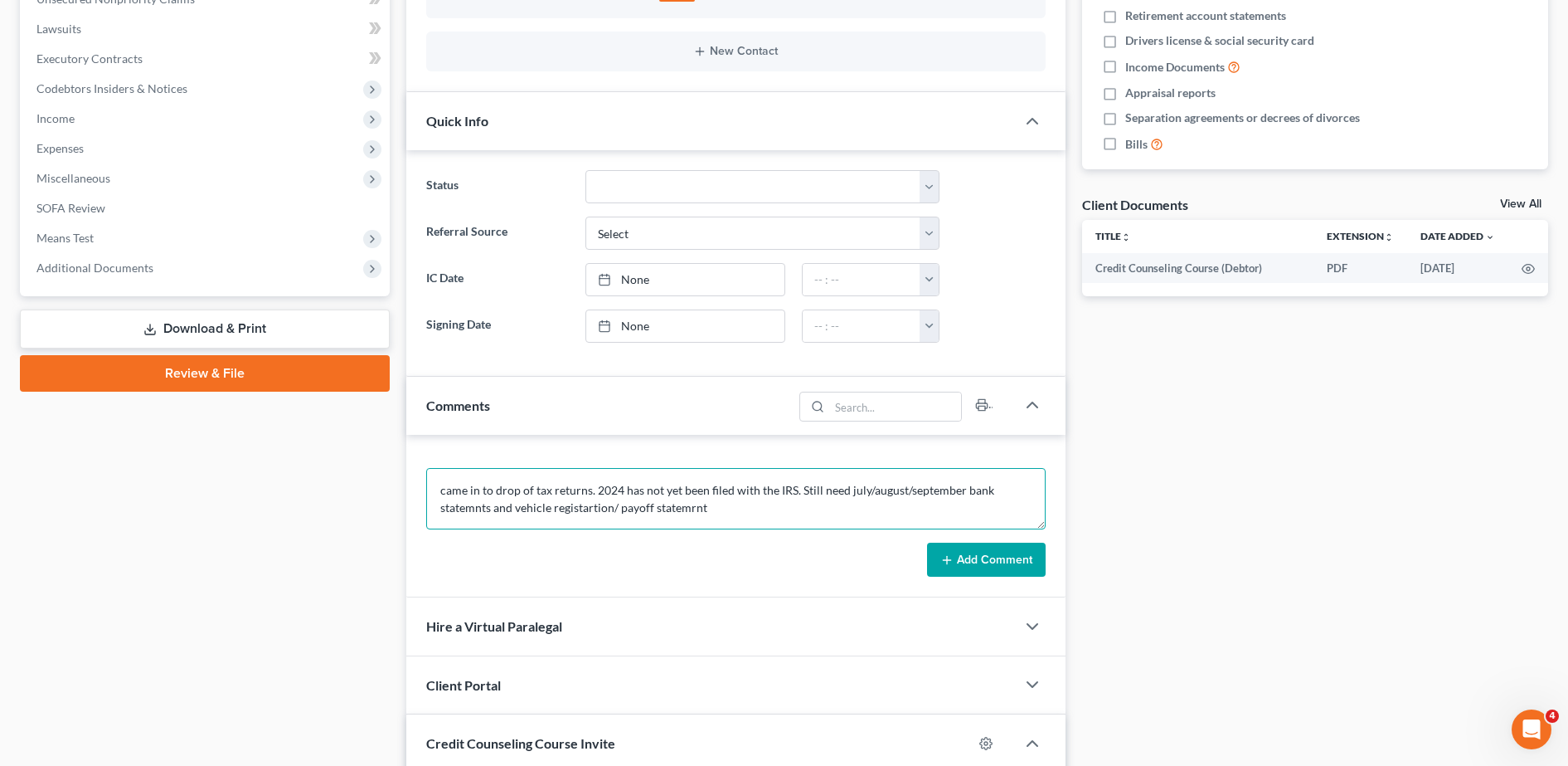
type textarea "came in to drop of tax returns. 2024 has not yet been filed with the IRS. Still…"
click at [1016, 550] on button "Add Comment" at bounding box center [986, 560] width 118 height 35
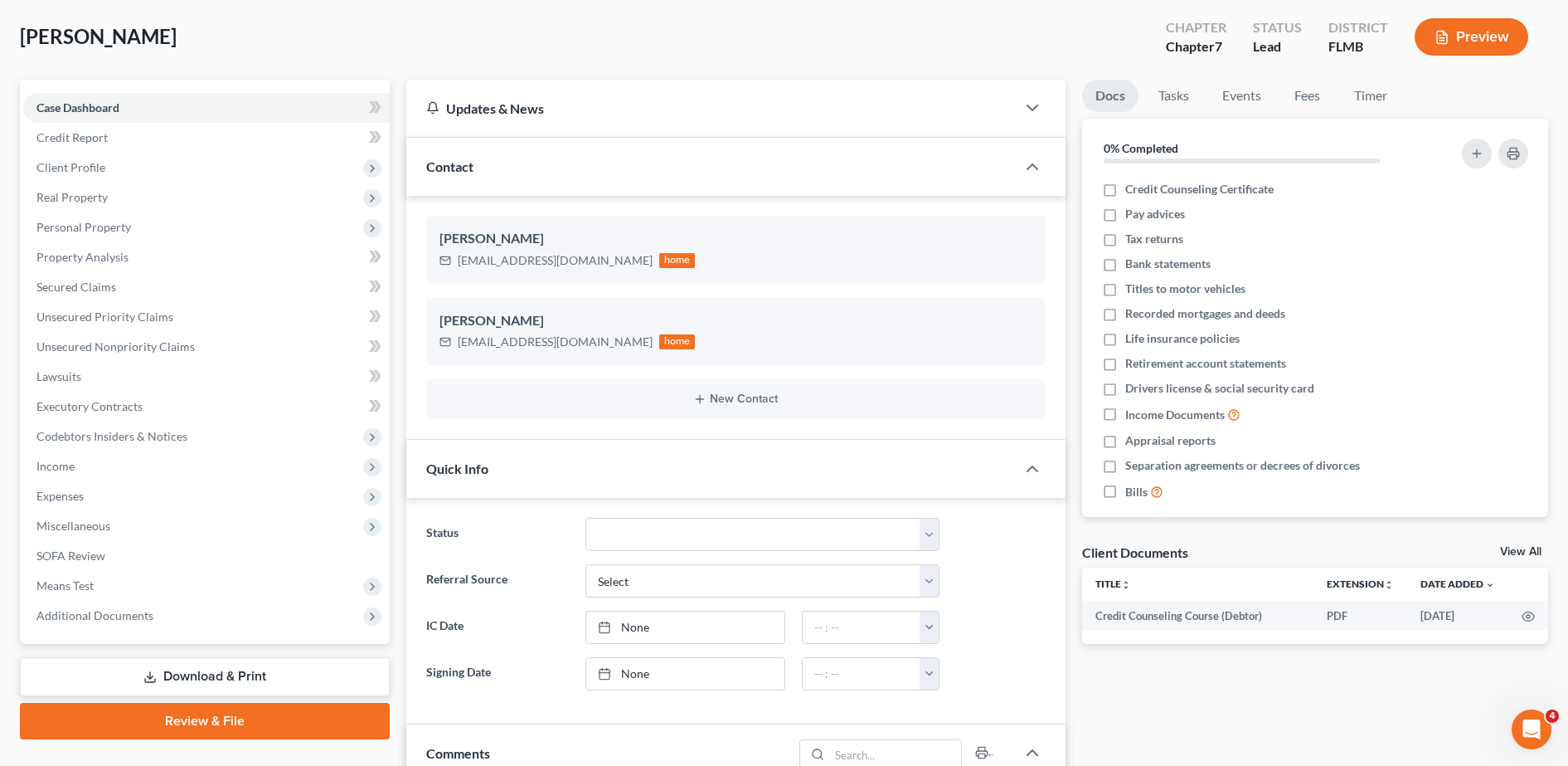
scroll to position [63, 0]
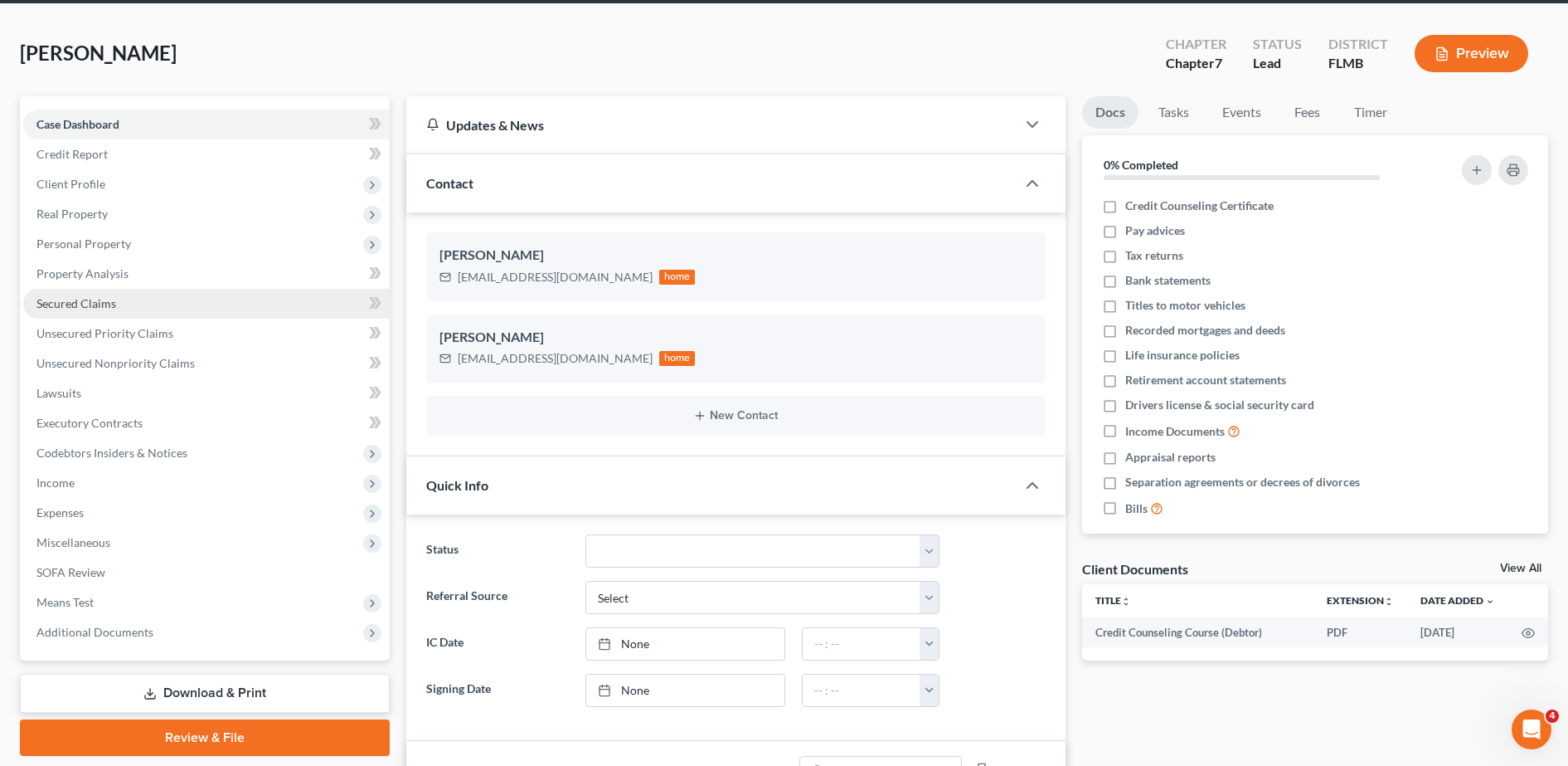
click at [82, 315] on link "Secured Claims" at bounding box center [207, 303] width 367 height 30
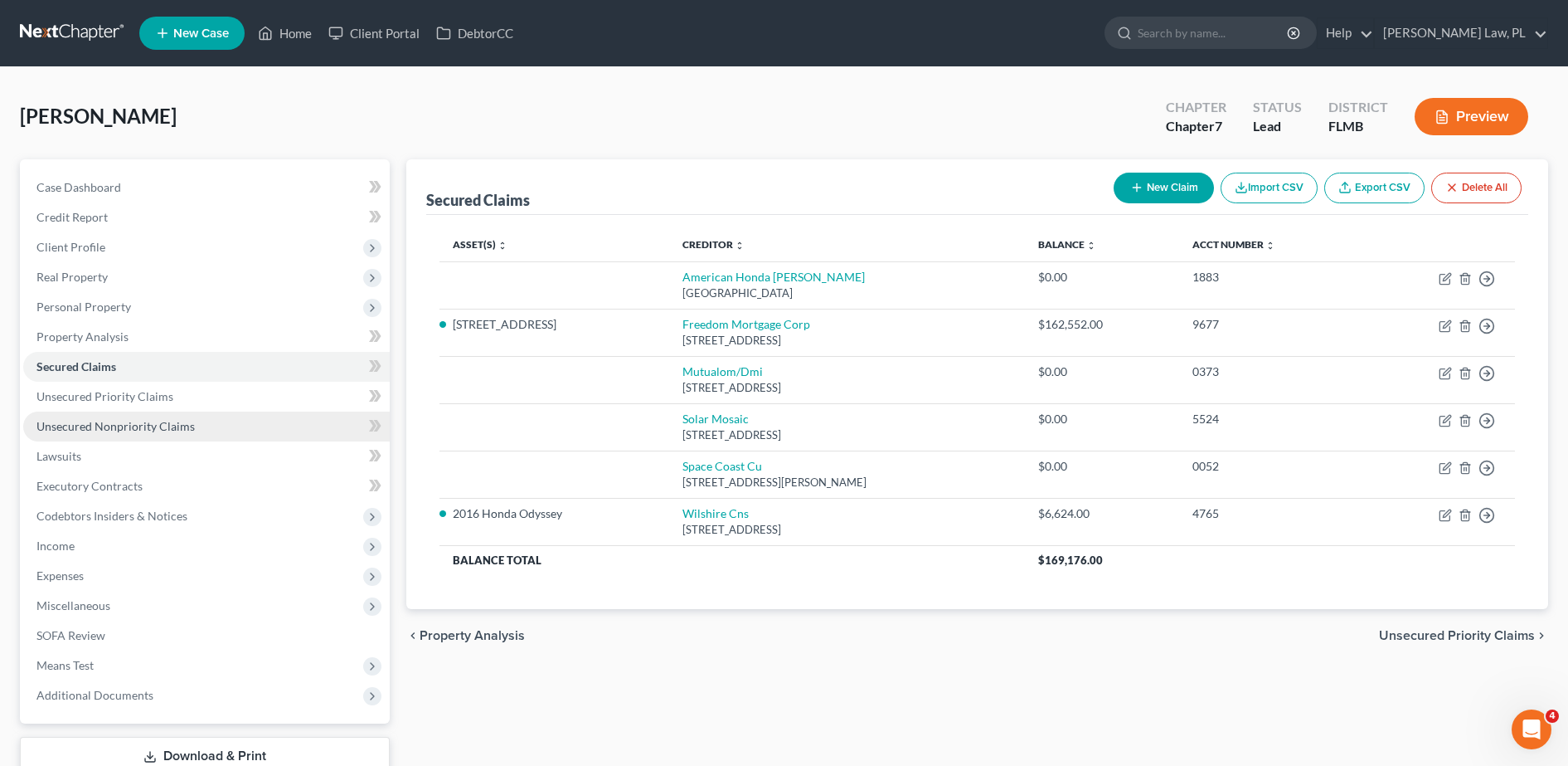
click at [101, 422] on span "Unsecured Nonpriority Claims" at bounding box center [115, 426] width 158 height 15
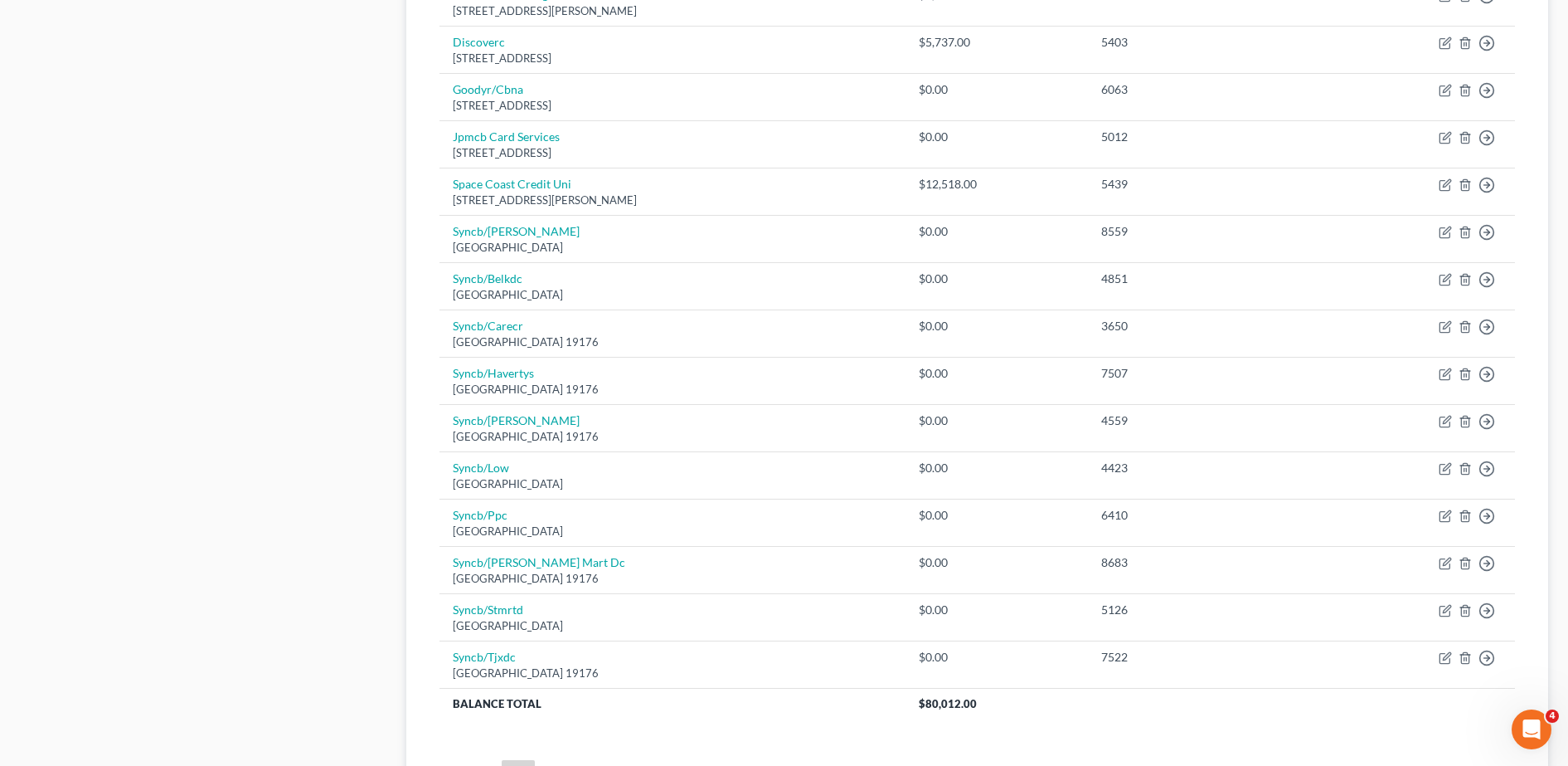
scroll to position [994, 0]
